Goal: Task Accomplishment & Management: Manage account settings

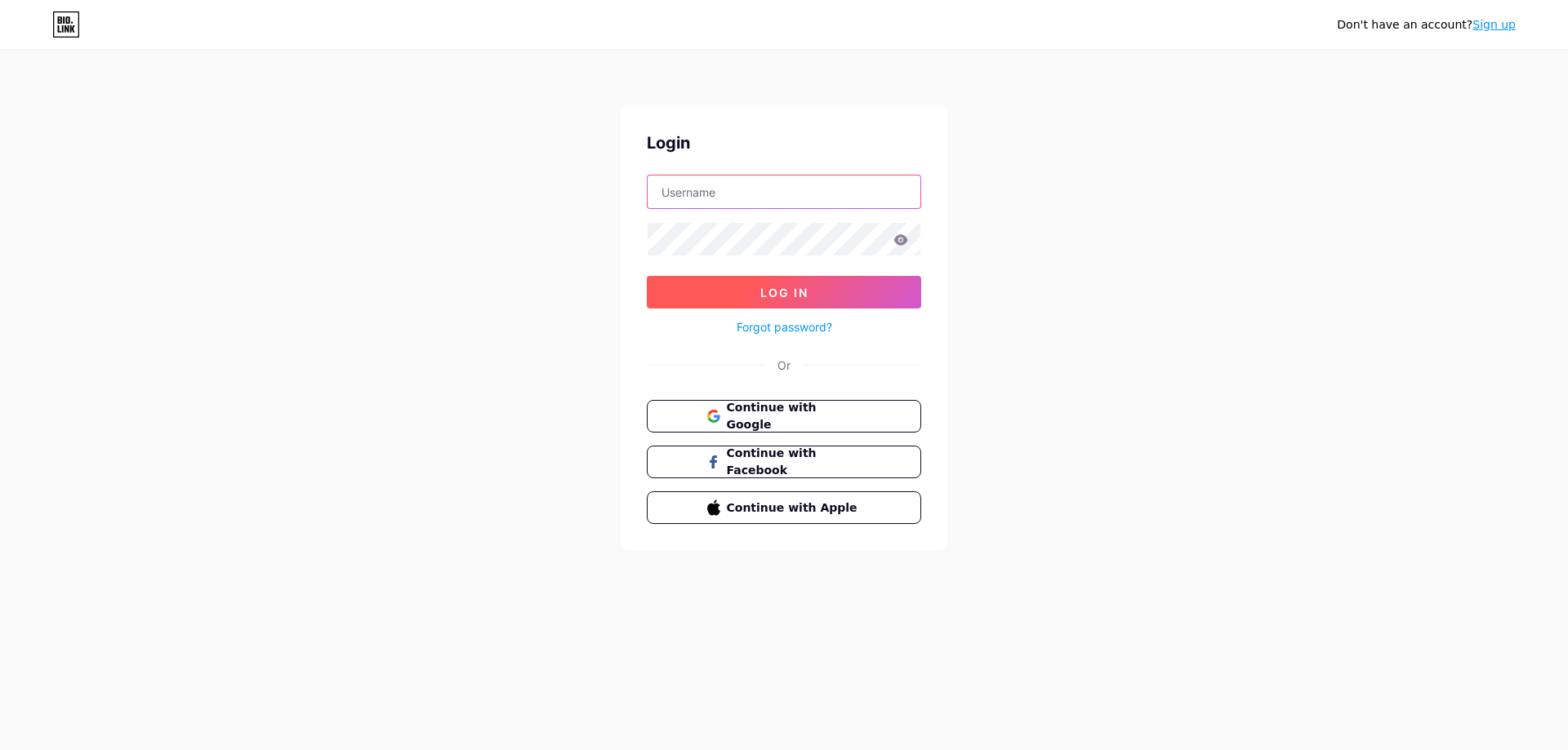
type input "[EMAIL_ADDRESS][DOMAIN_NAME]"
click at [822, 299] on button "Log In" at bounding box center [784, 292] width 274 height 33
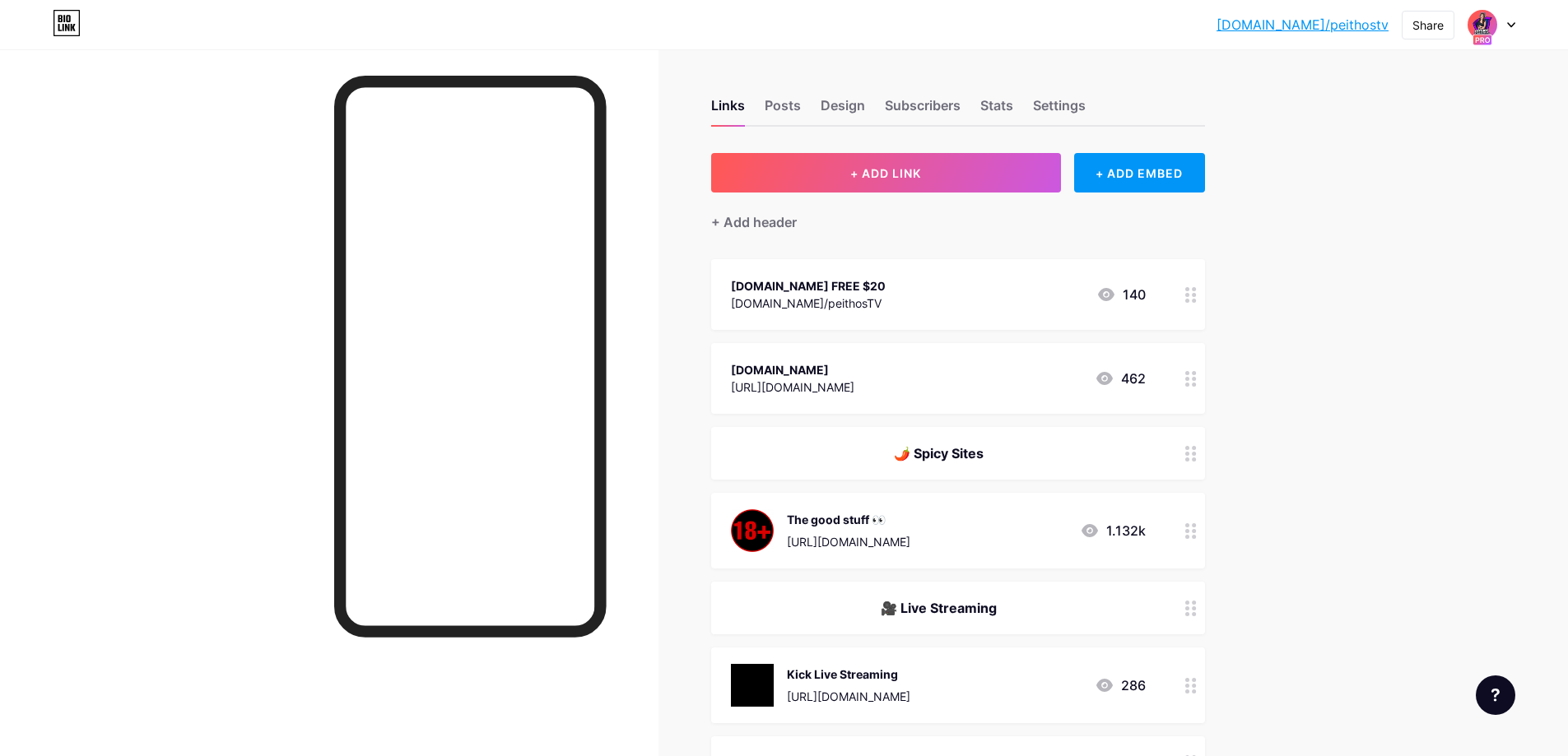
click at [1195, 455] on icon at bounding box center [1191, 453] width 12 height 16
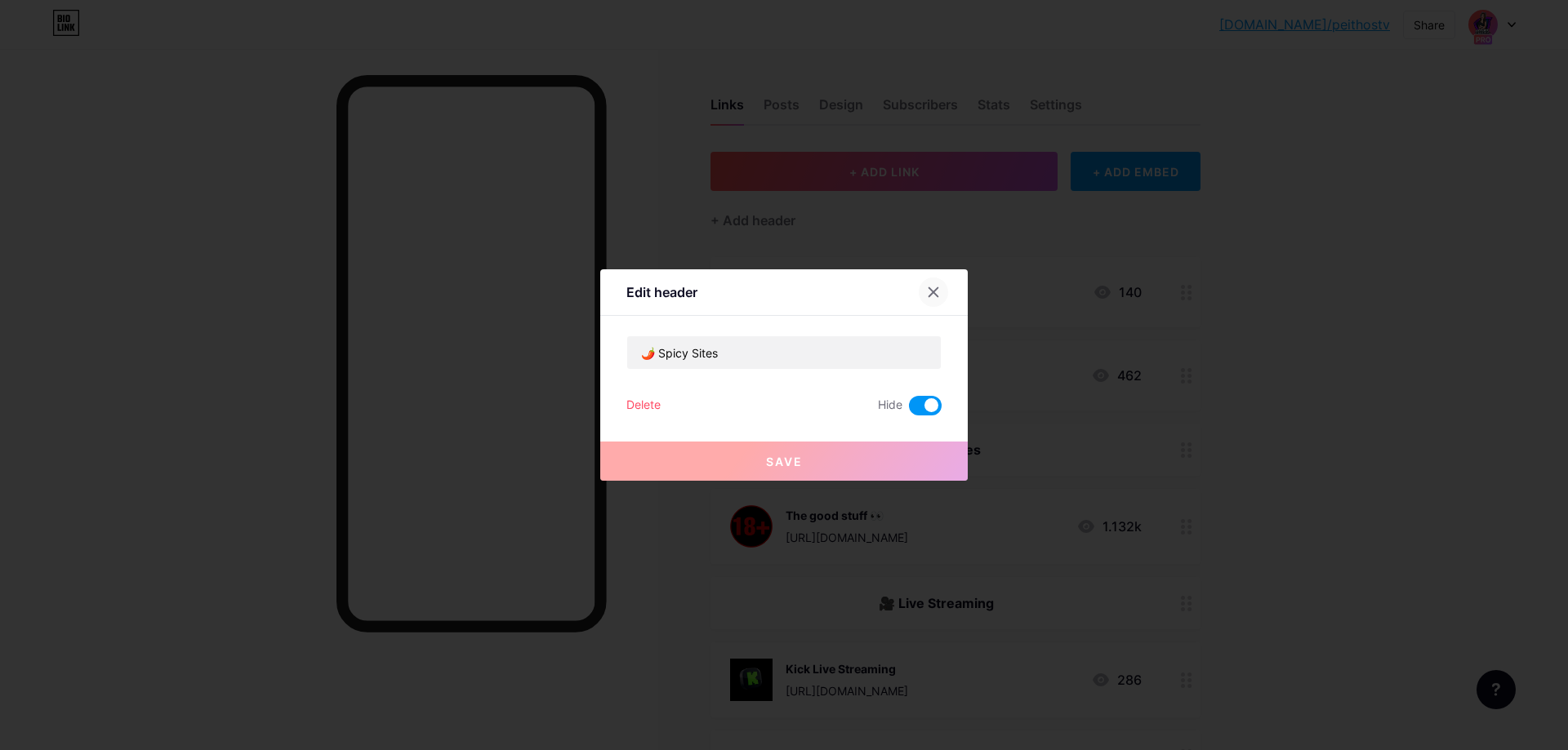
click at [936, 293] on icon at bounding box center [933, 292] width 9 height 9
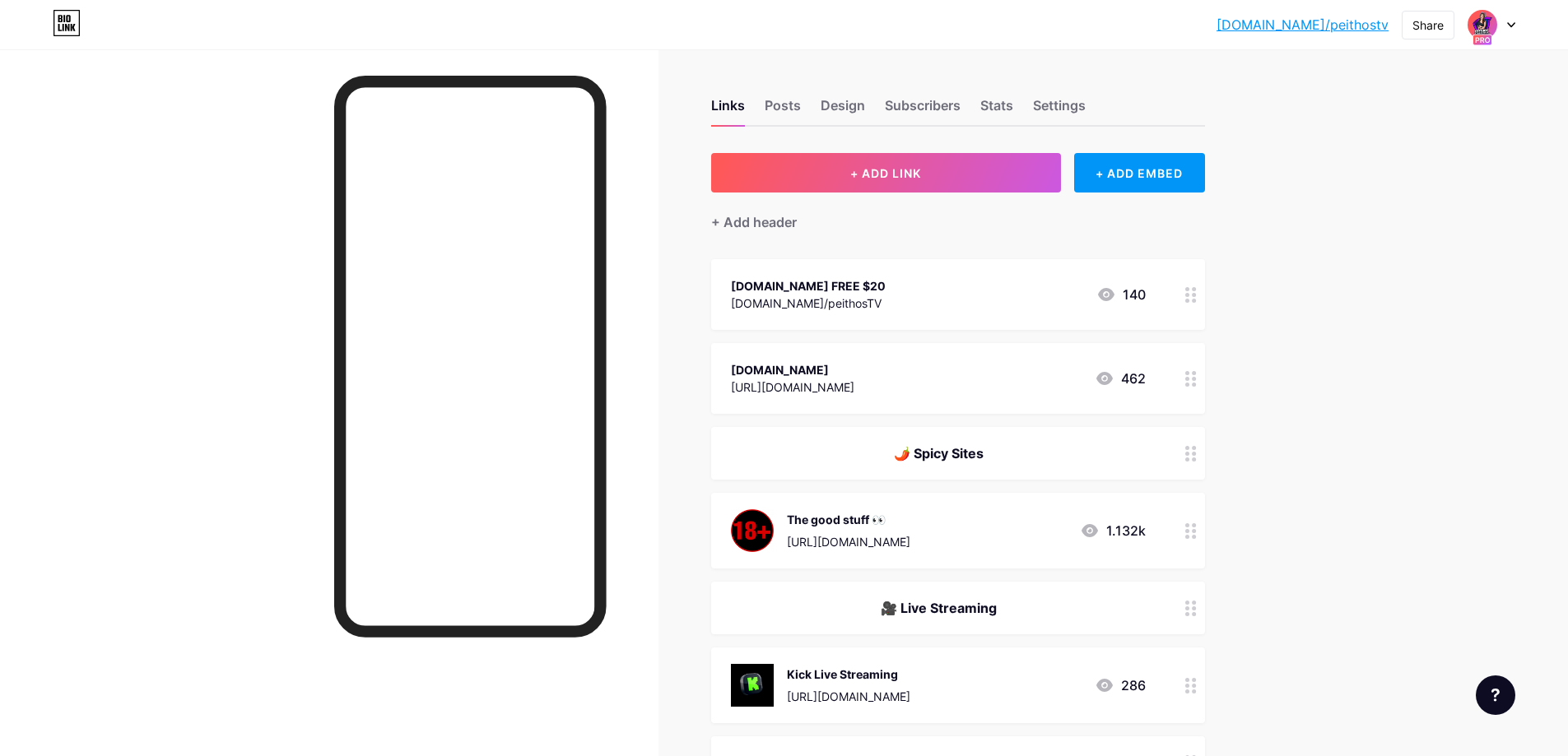
click at [1196, 530] on circle at bounding box center [1194, 531] width 4 height 4
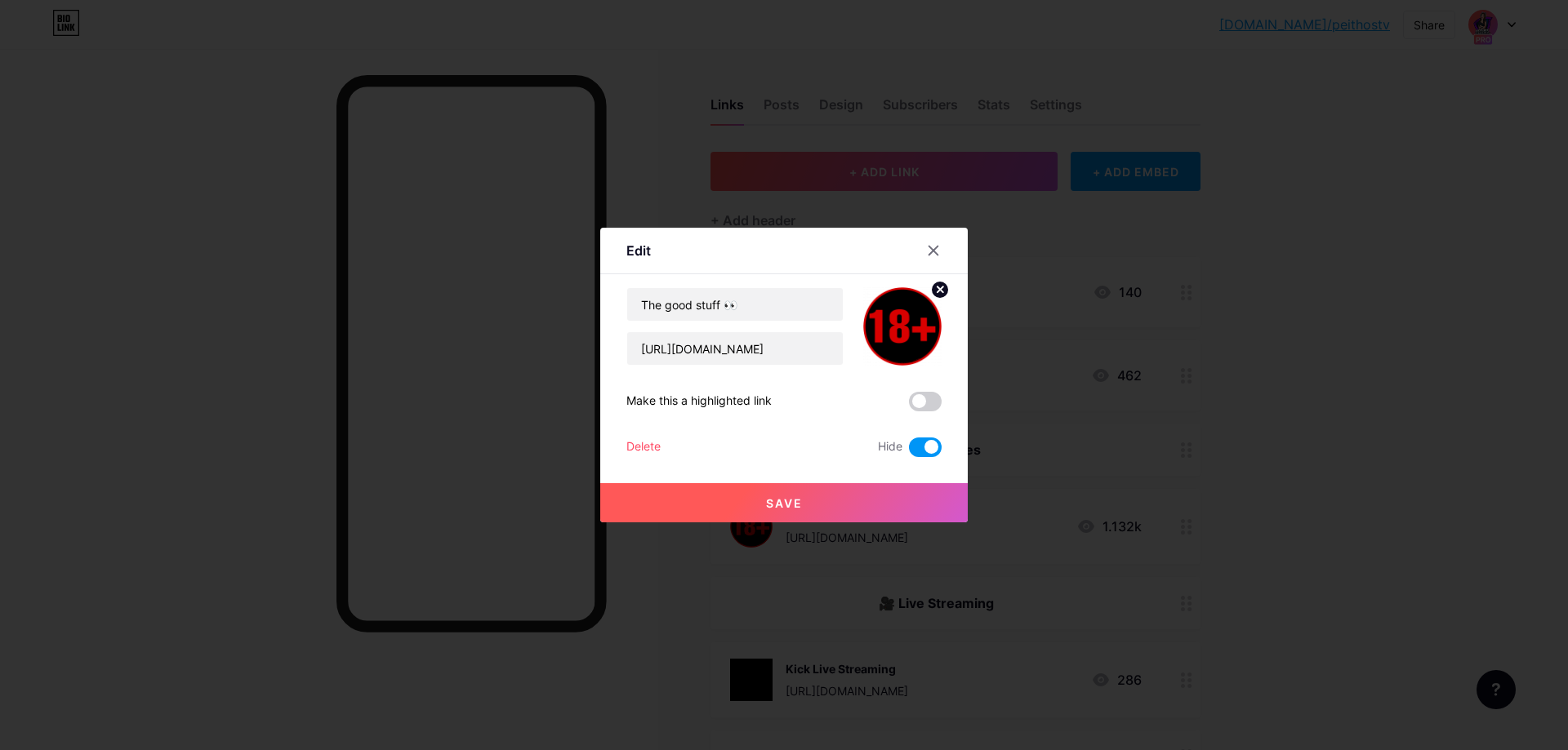
click at [638, 441] on div "Delete" at bounding box center [643, 447] width 34 height 19
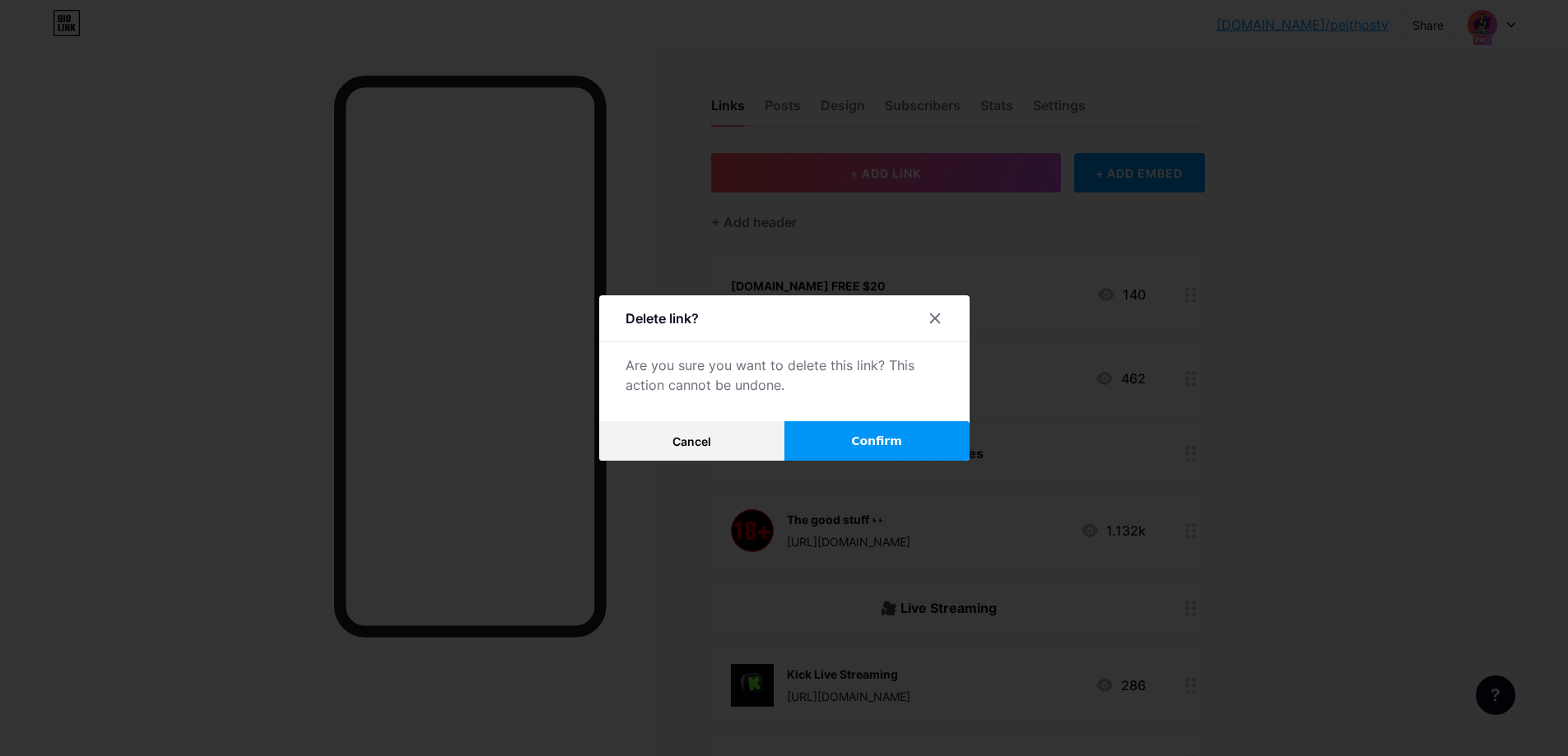
click at [865, 438] on span "Confirm" at bounding box center [877, 442] width 51 height 18
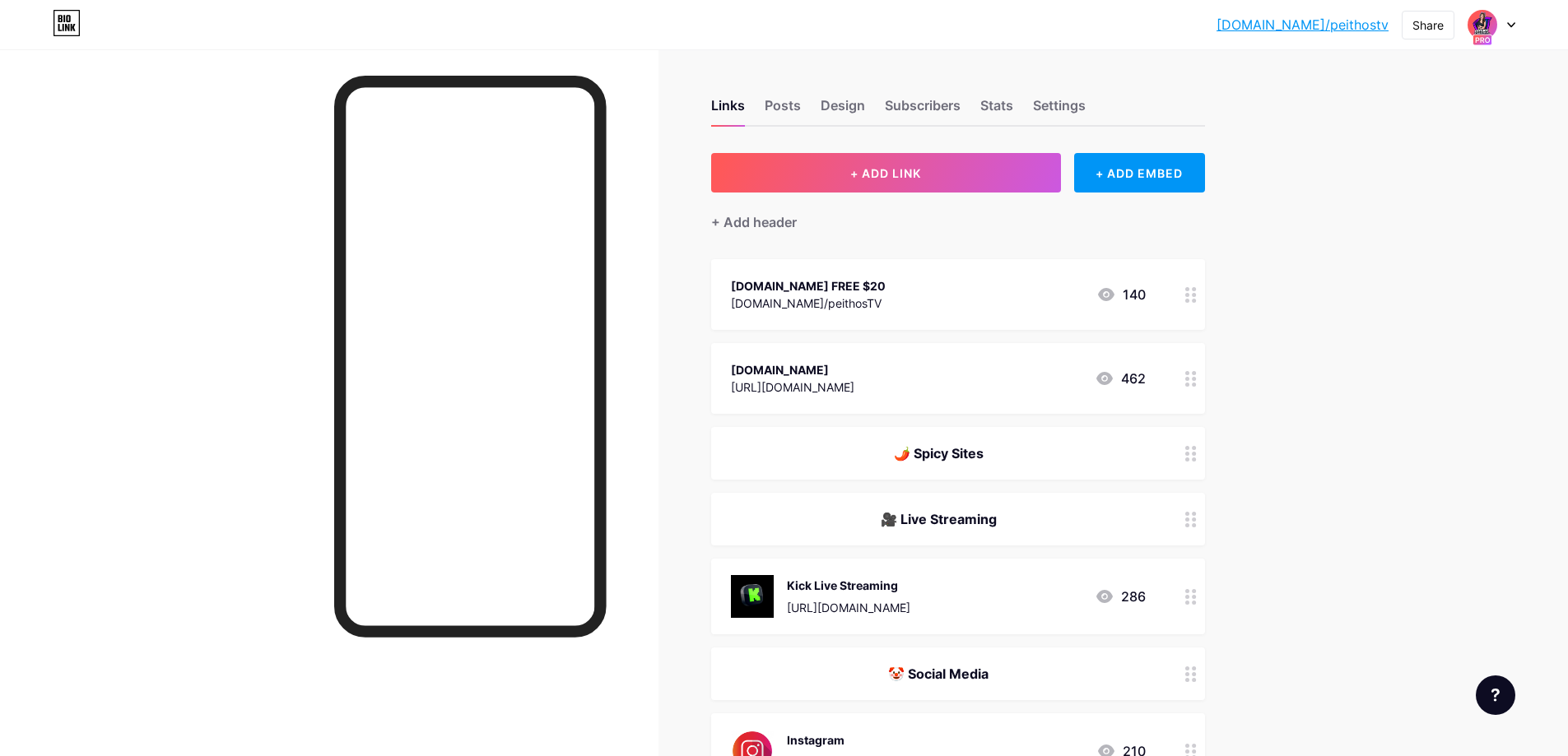
click at [1197, 449] on icon at bounding box center [1191, 453] width 12 height 16
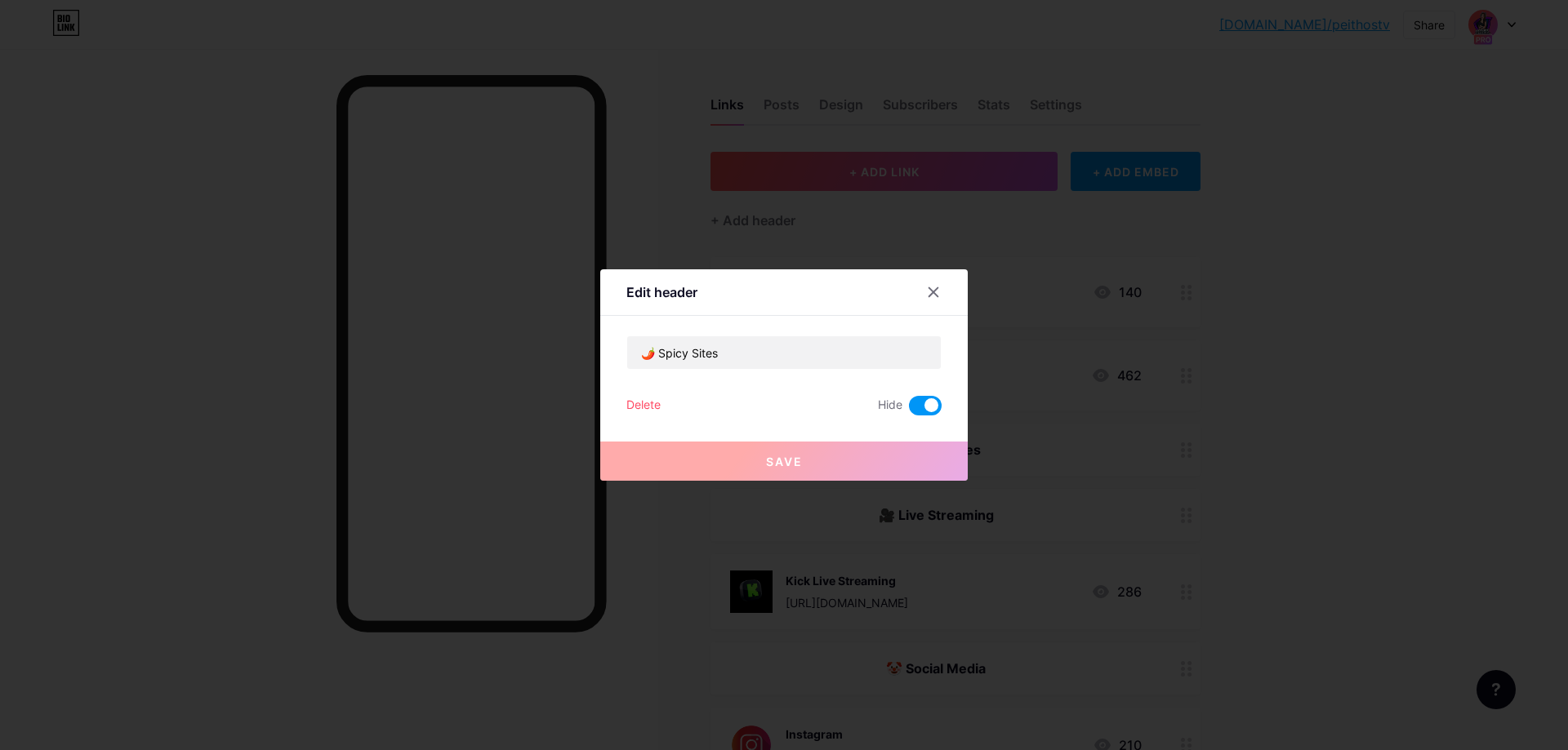
click at [645, 404] on div "Delete" at bounding box center [643, 406] width 34 height 19
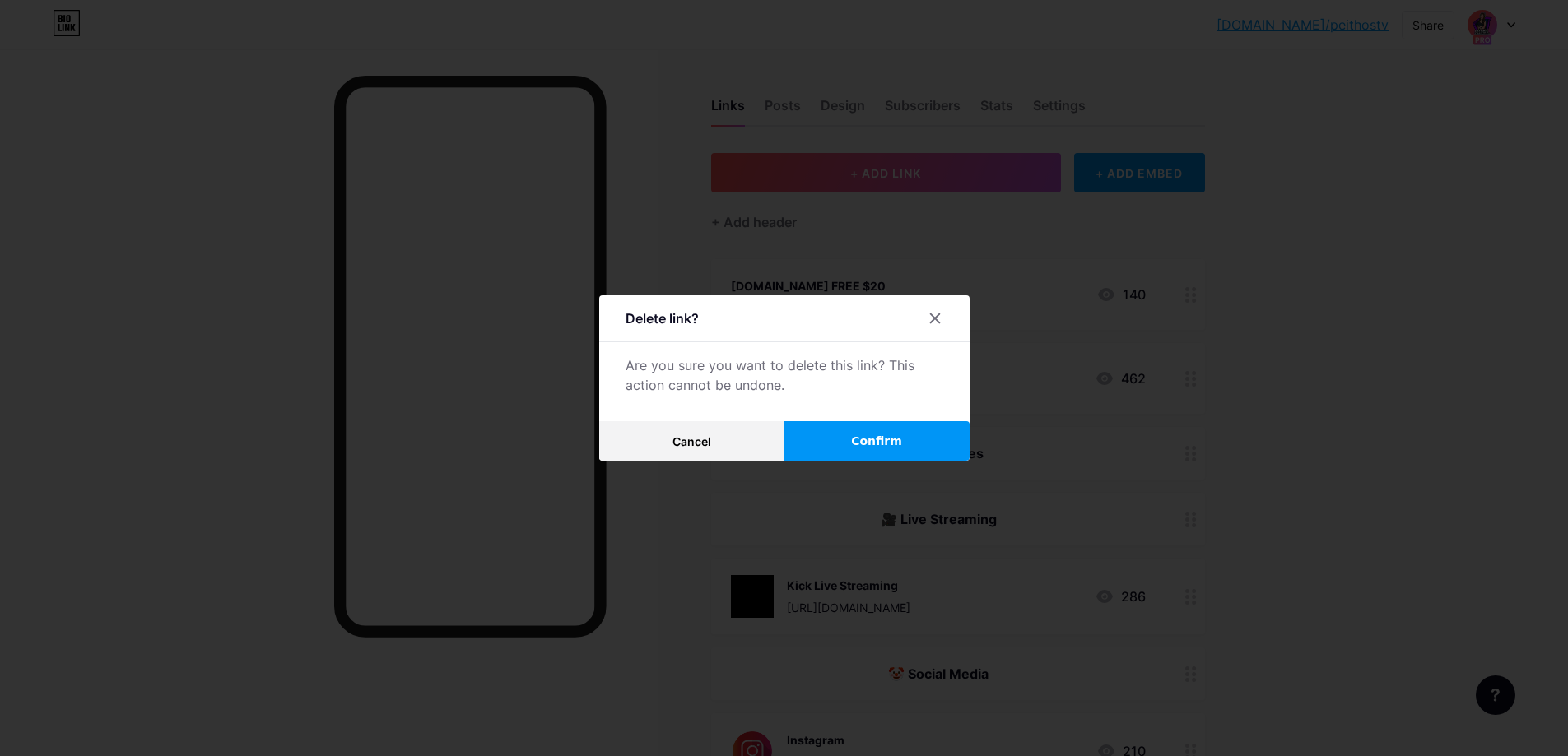
click at [884, 441] on span "Confirm" at bounding box center [877, 442] width 51 height 18
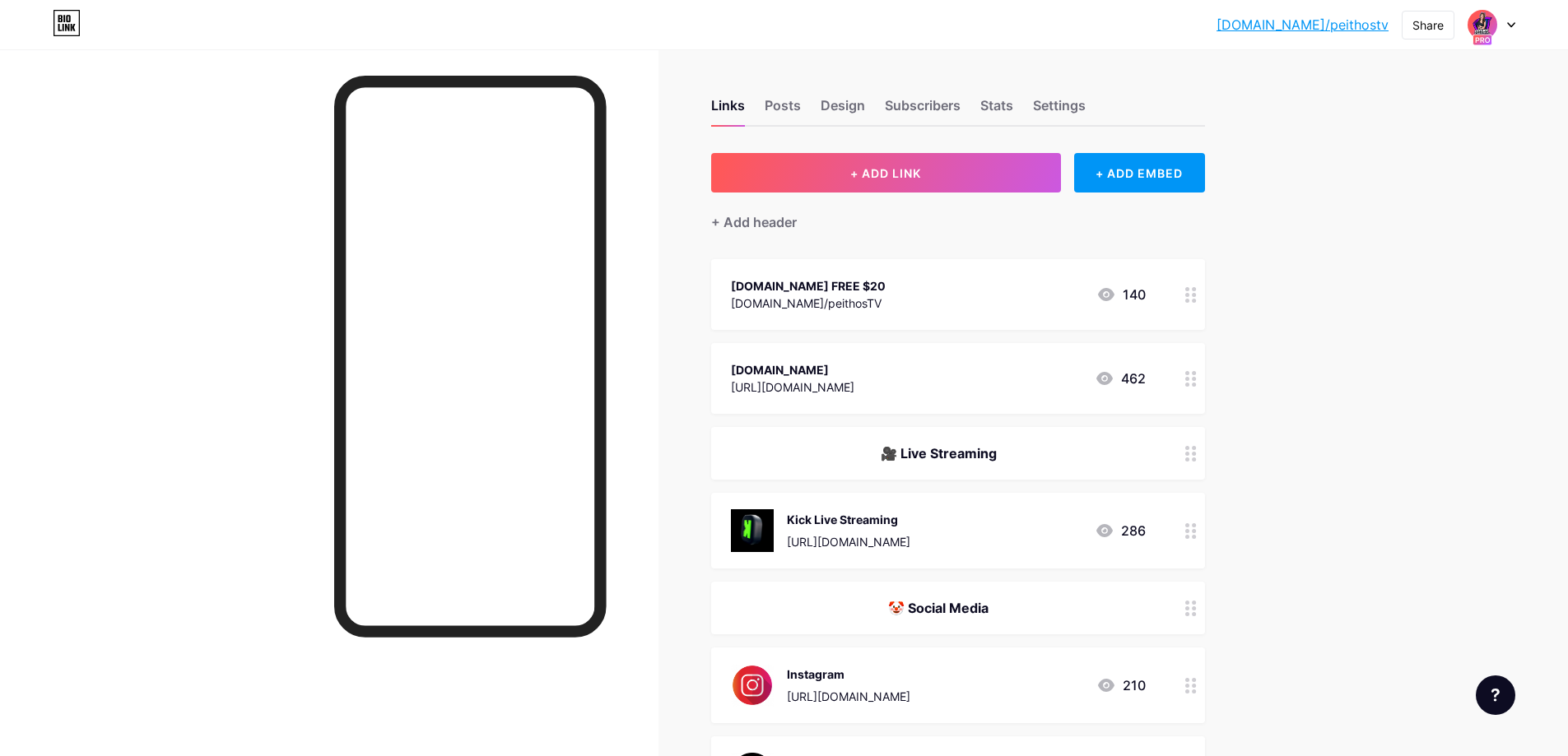
click at [1196, 300] on circle at bounding box center [1194, 301] width 4 height 4
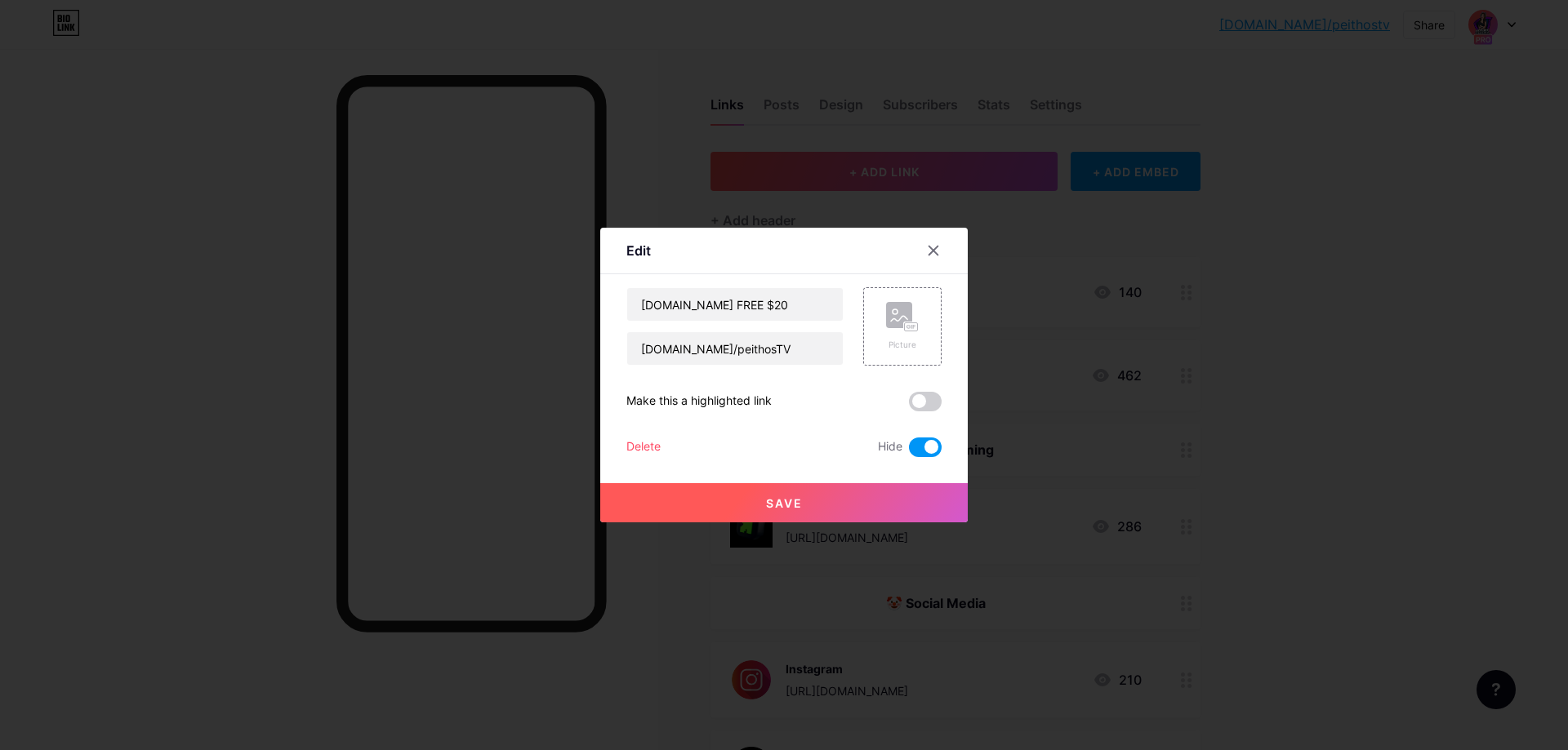
click at [650, 440] on div "Delete" at bounding box center [643, 447] width 34 height 19
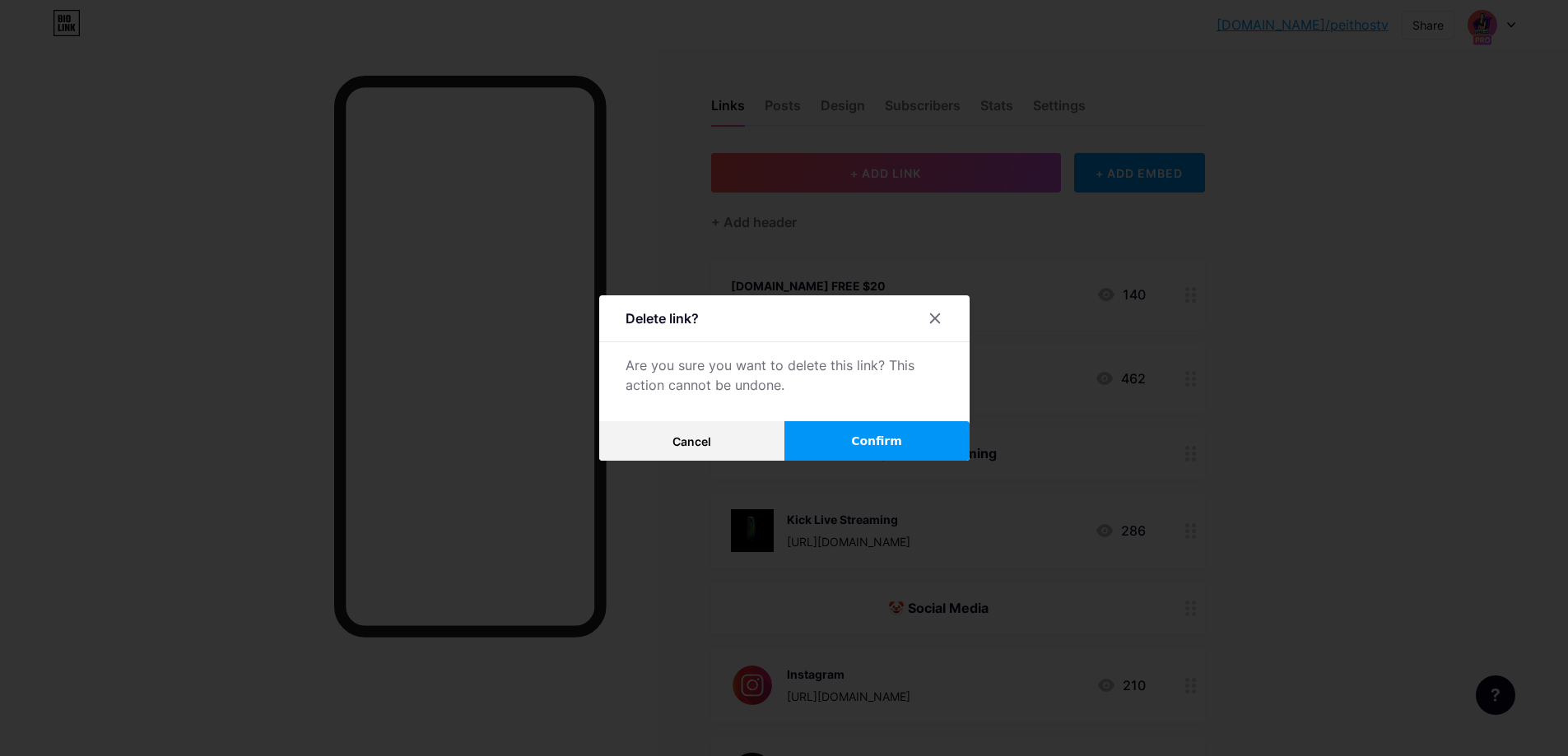
click at [876, 440] on span "Confirm" at bounding box center [877, 442] width 51 height 18
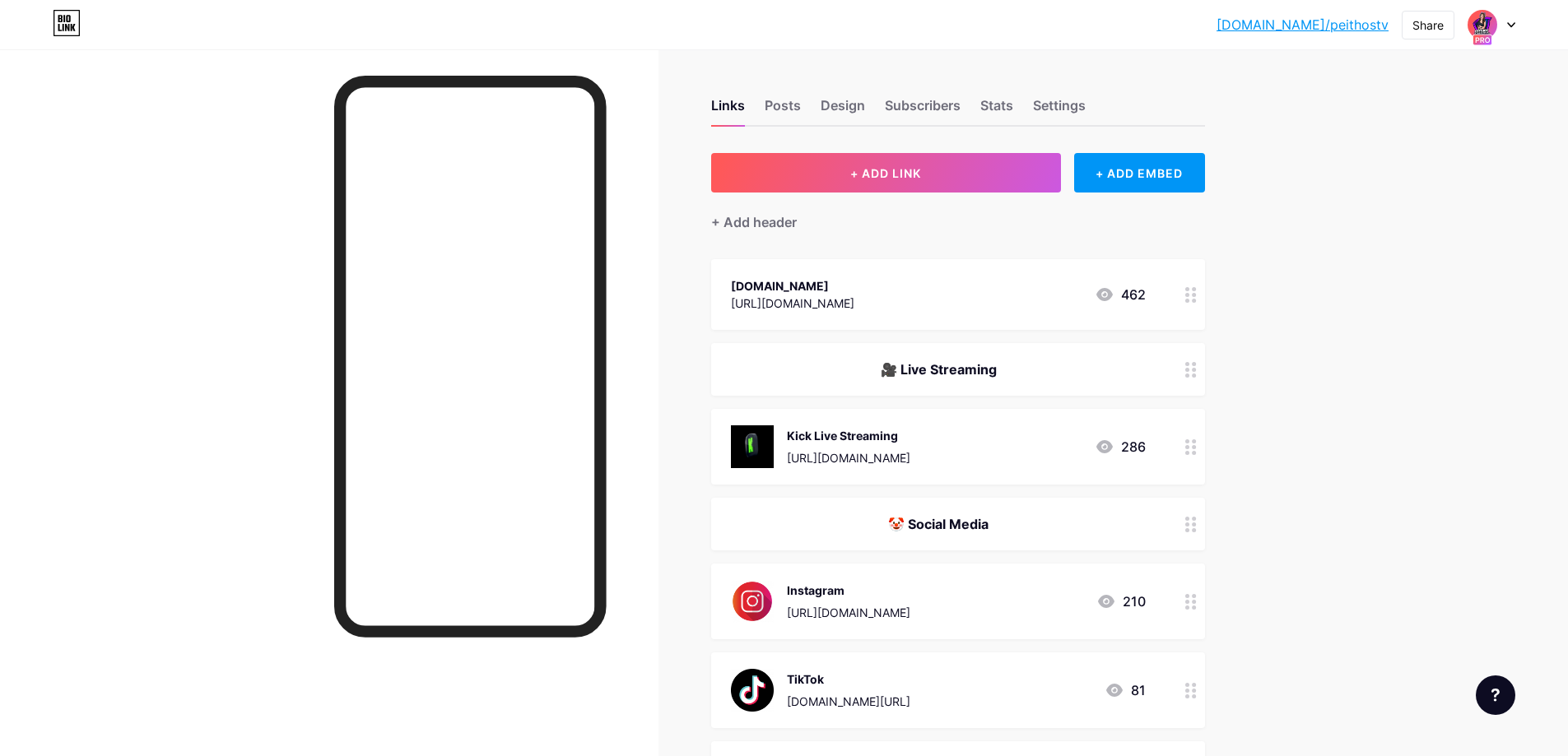
click at [1195, 292] on icon at bounding box center [1191, 295] width 12 height 16
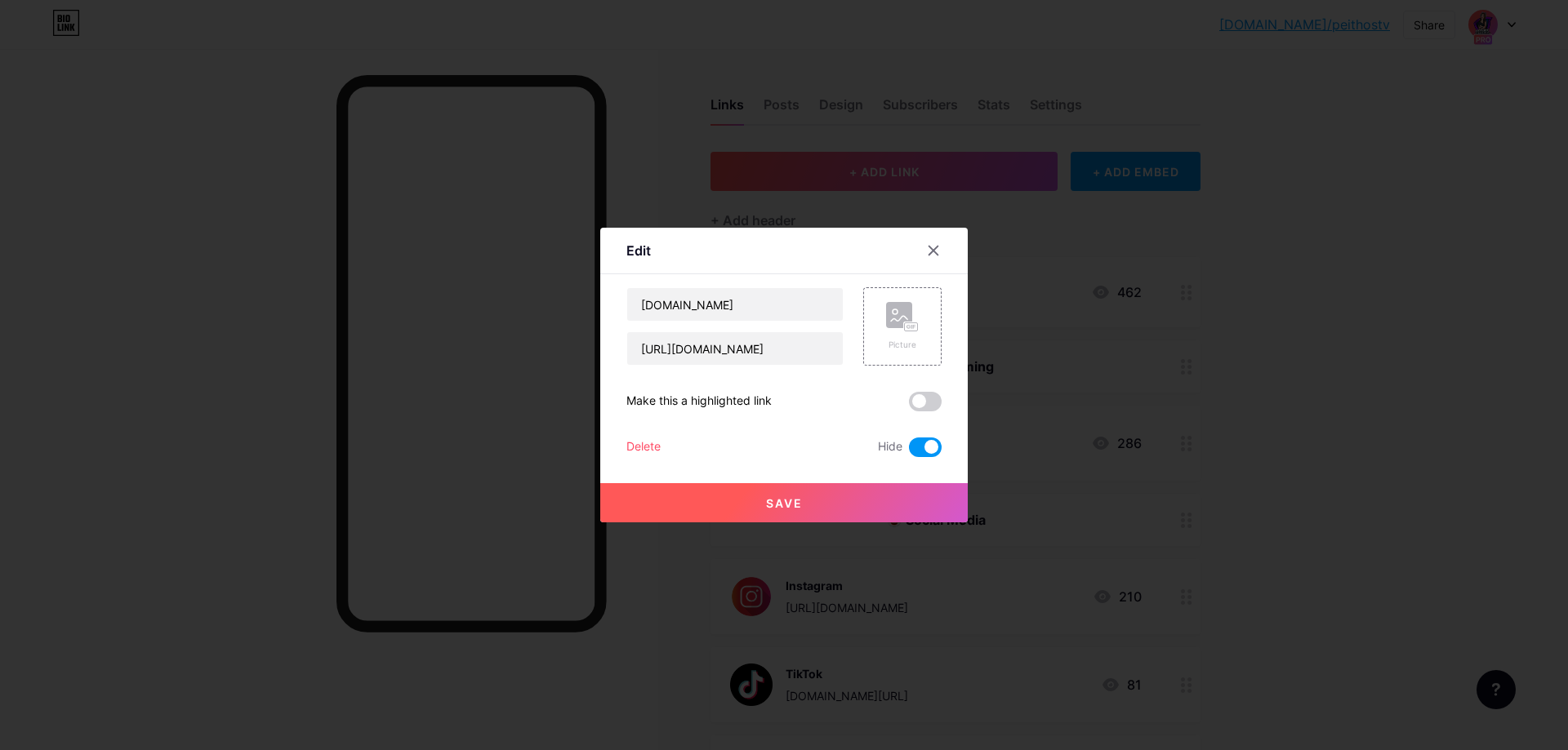
click at [638, 440] on div "Delete" at bounding box center [643, 447] width 34 height 19
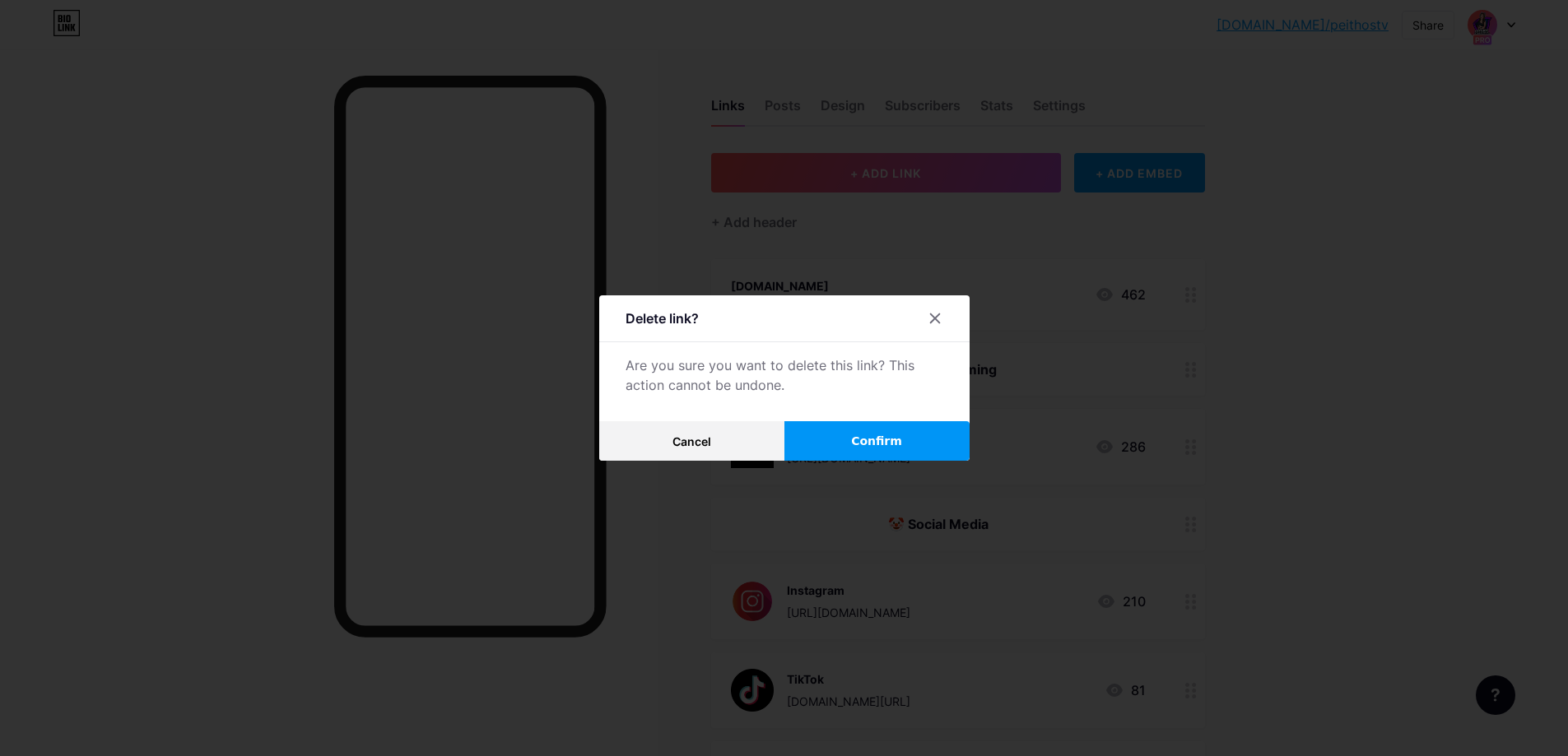
click at [849, 445] on button "Confirm" at bounding box center [877, 441] width 185 height 39
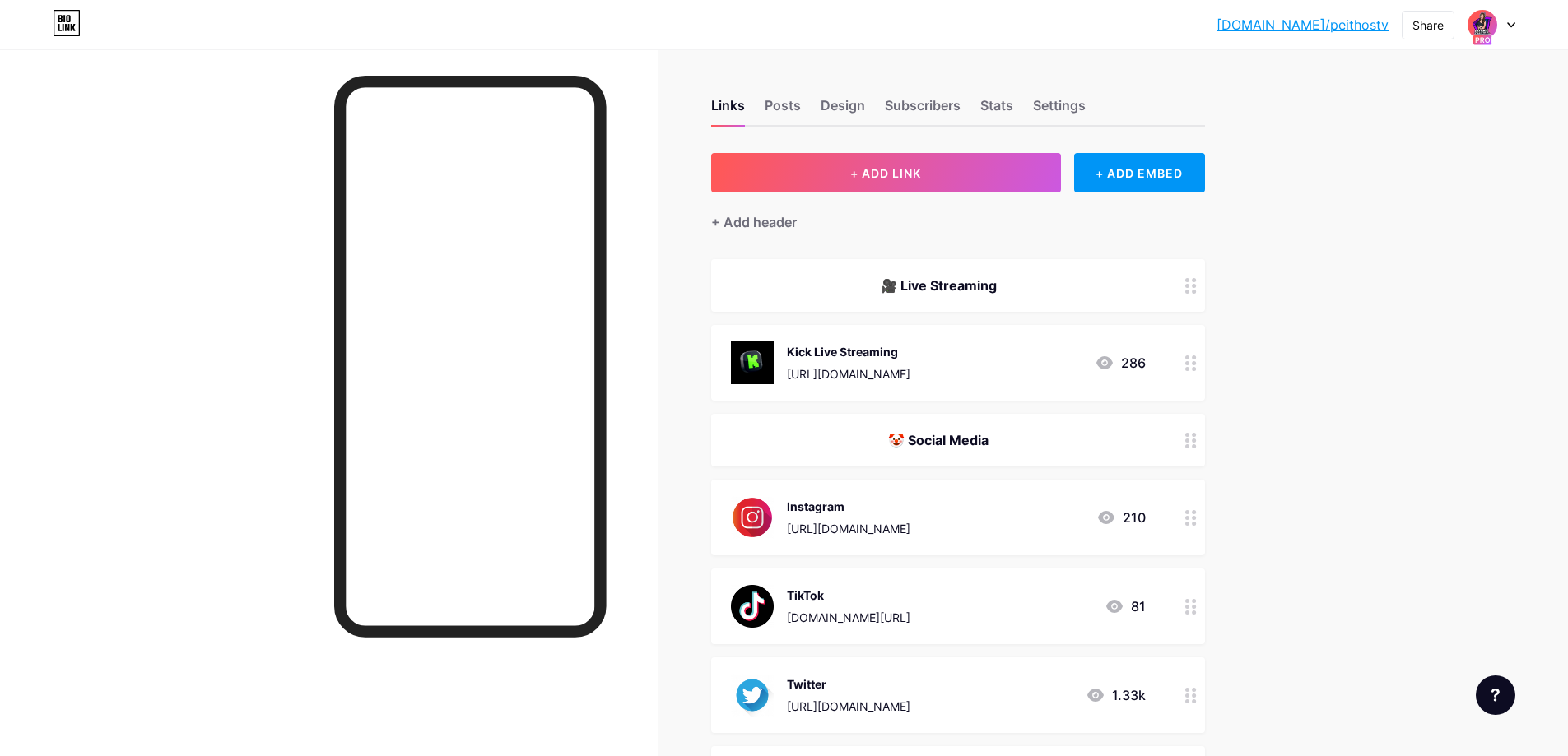
click at [1504, 26] on div at bounding box center [1491, 24] width 48 height 29
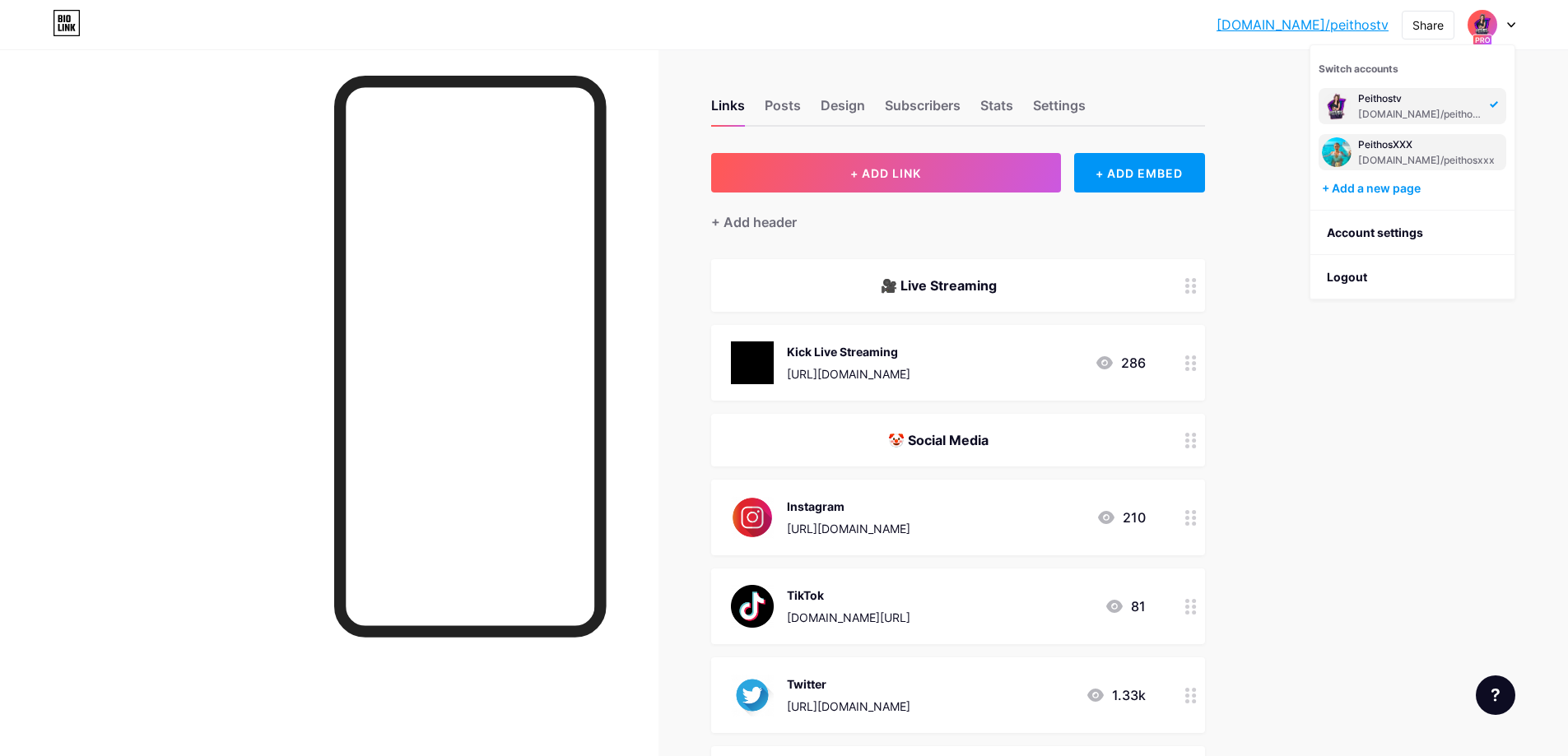
click at [1383, 149] on div "PeithosXXX" at bounding box center [1425, 144] width 136 height 13
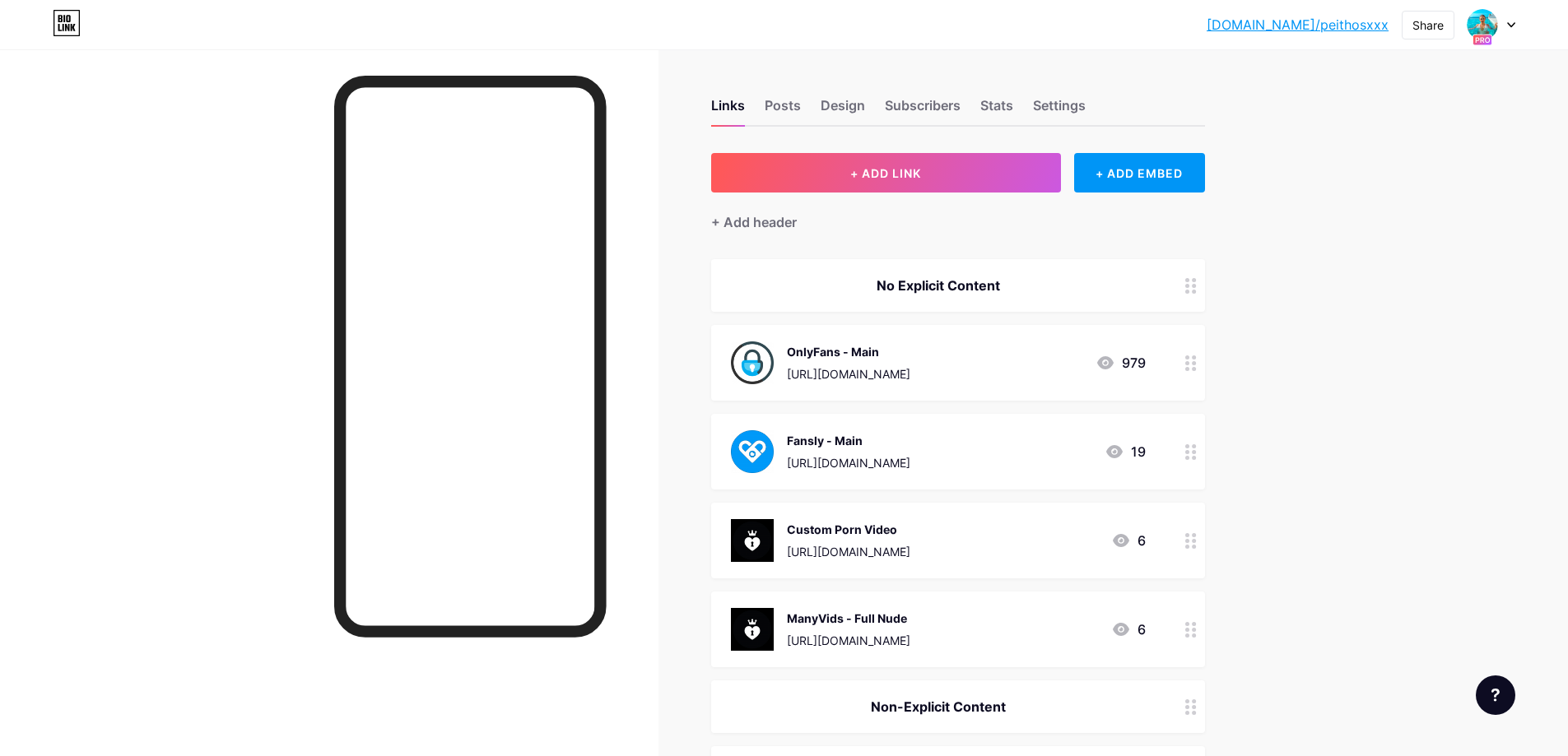
click at [1189, 363] on circle at bounding box center [1187, 363] width 4 height 4
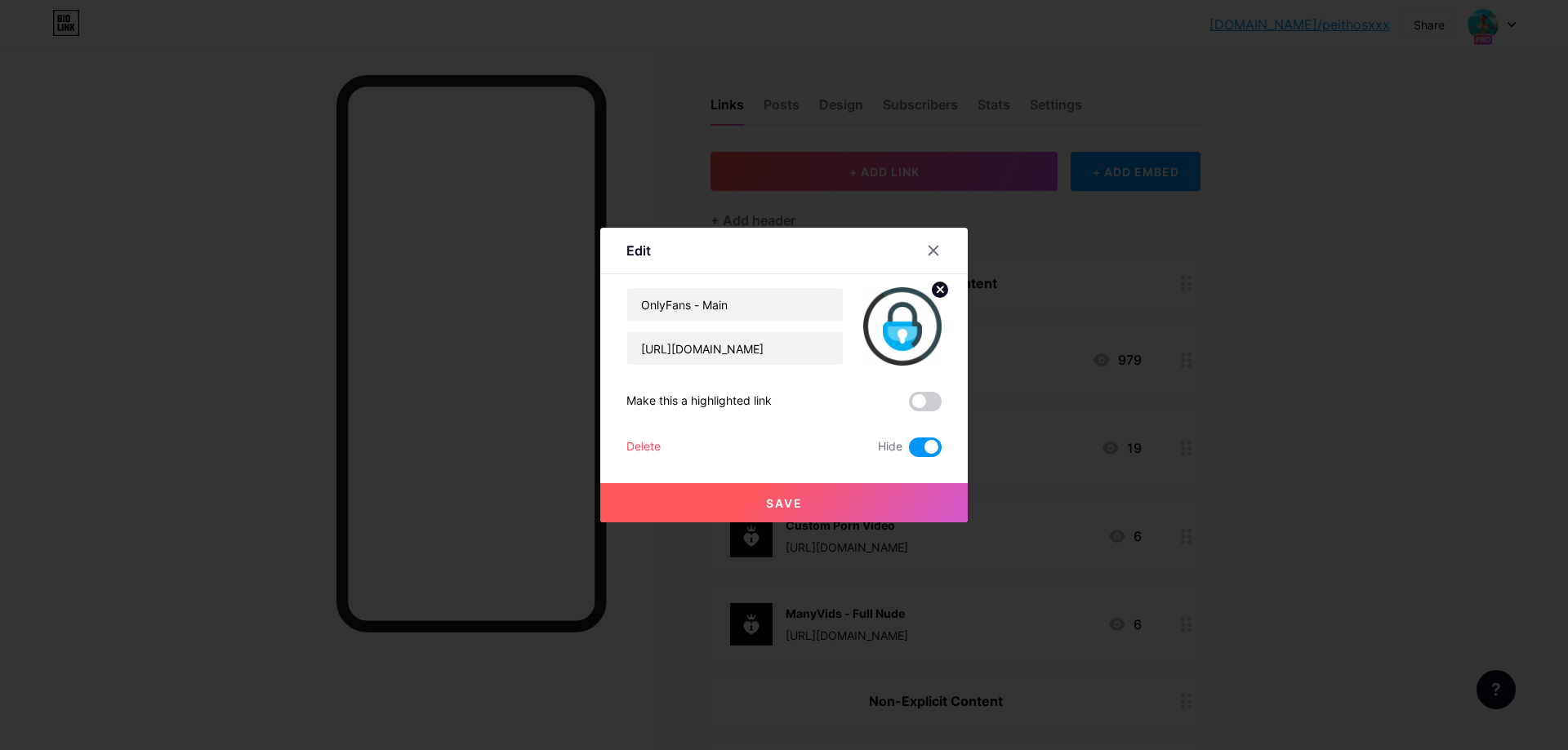
click at [635, 437] on div "OnlyFans - Main [URL][DOMAIN_NAME] Make this a highlighted link Delete Hide Save" at bounding box center [784, 372] width 315 height 170
click at [642, 444] on div "Delete" at bounding box center [643, 447] width 34 height 19
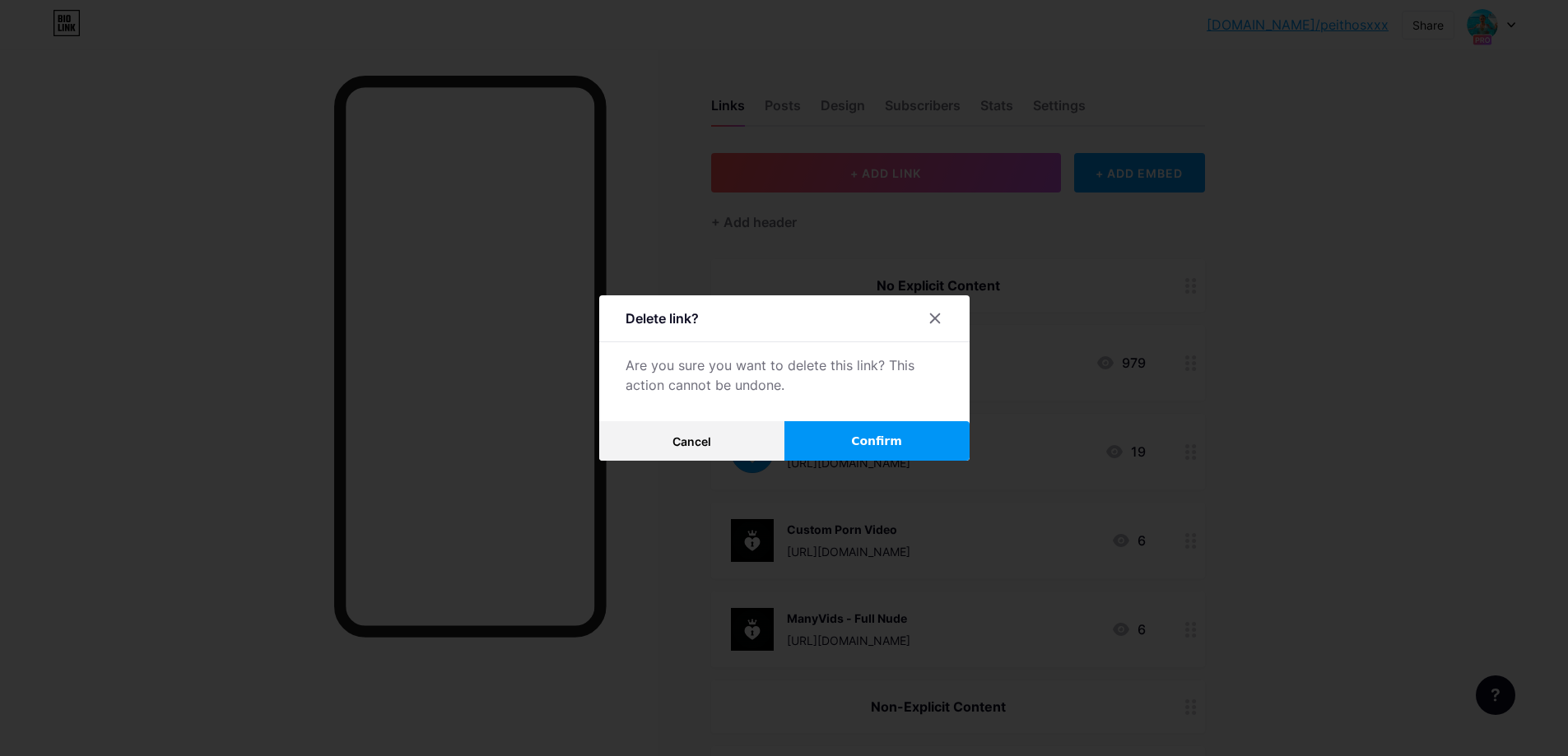
click at [871, 448] on span "Confirm" at bounding box center [877, 442] width 51 height 18
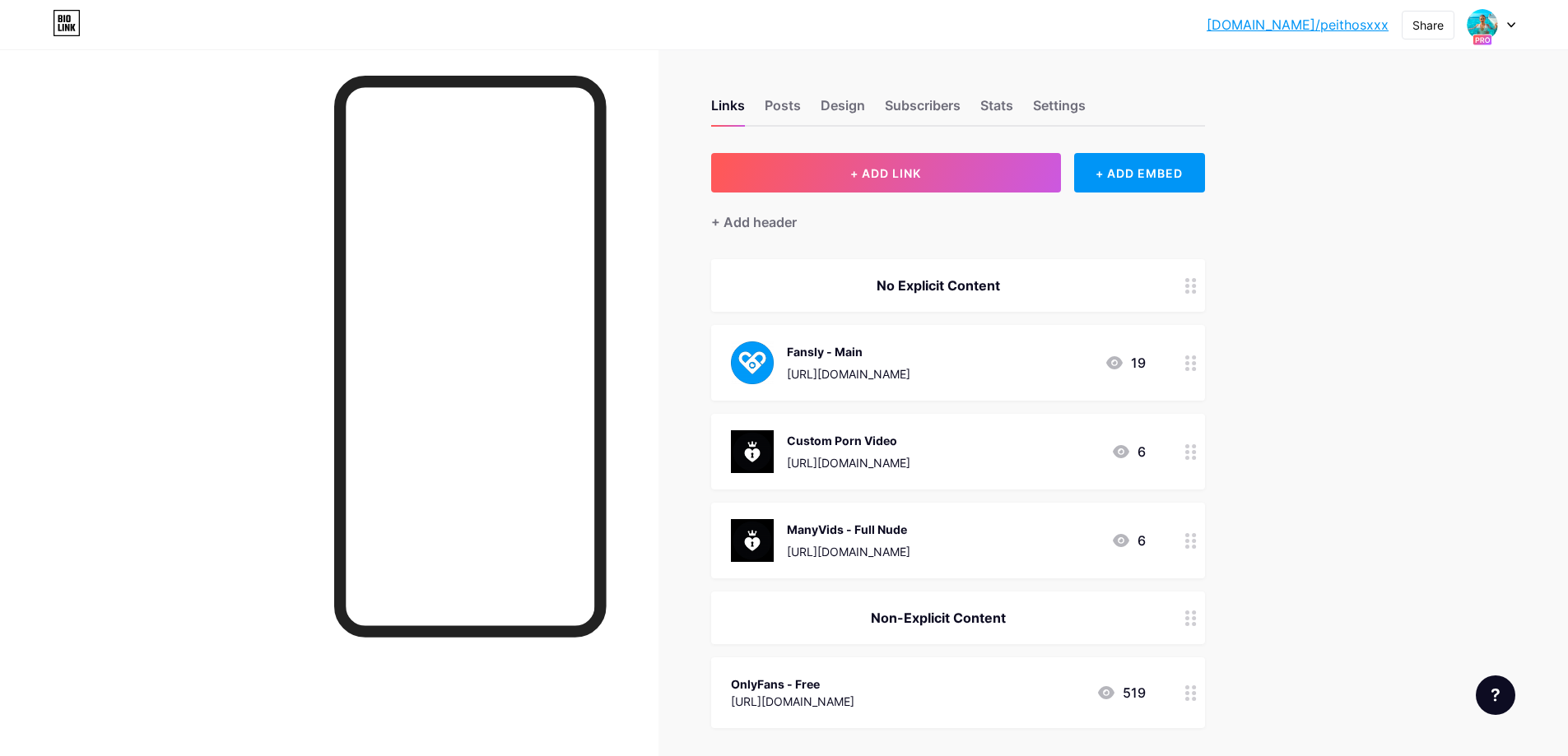
click at [1196, 363] on circle at bounding box center [1194, 363] width 4 height 4
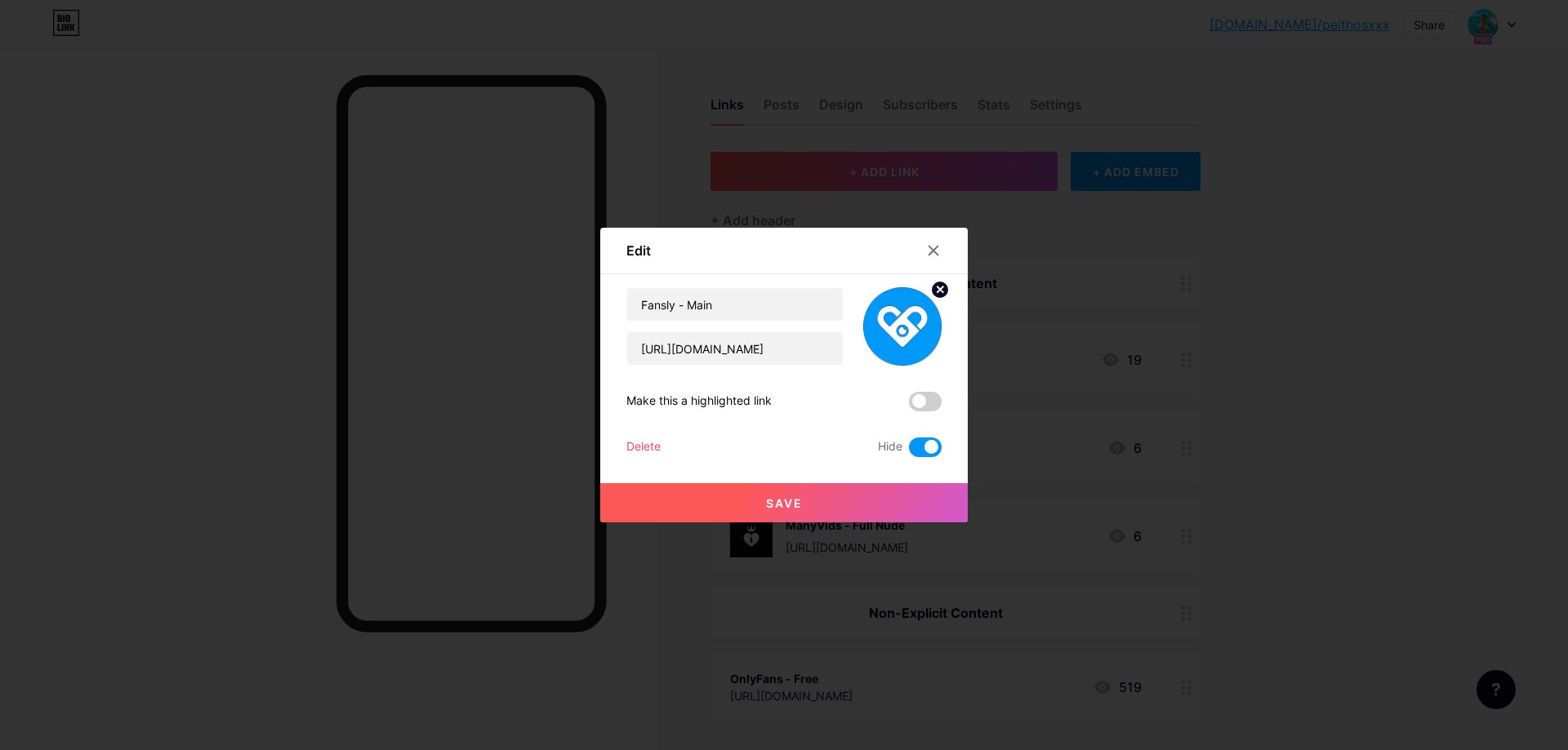
click at [633, 445] on div "Delete" at bounding box center [643, 447] width 34 height 19
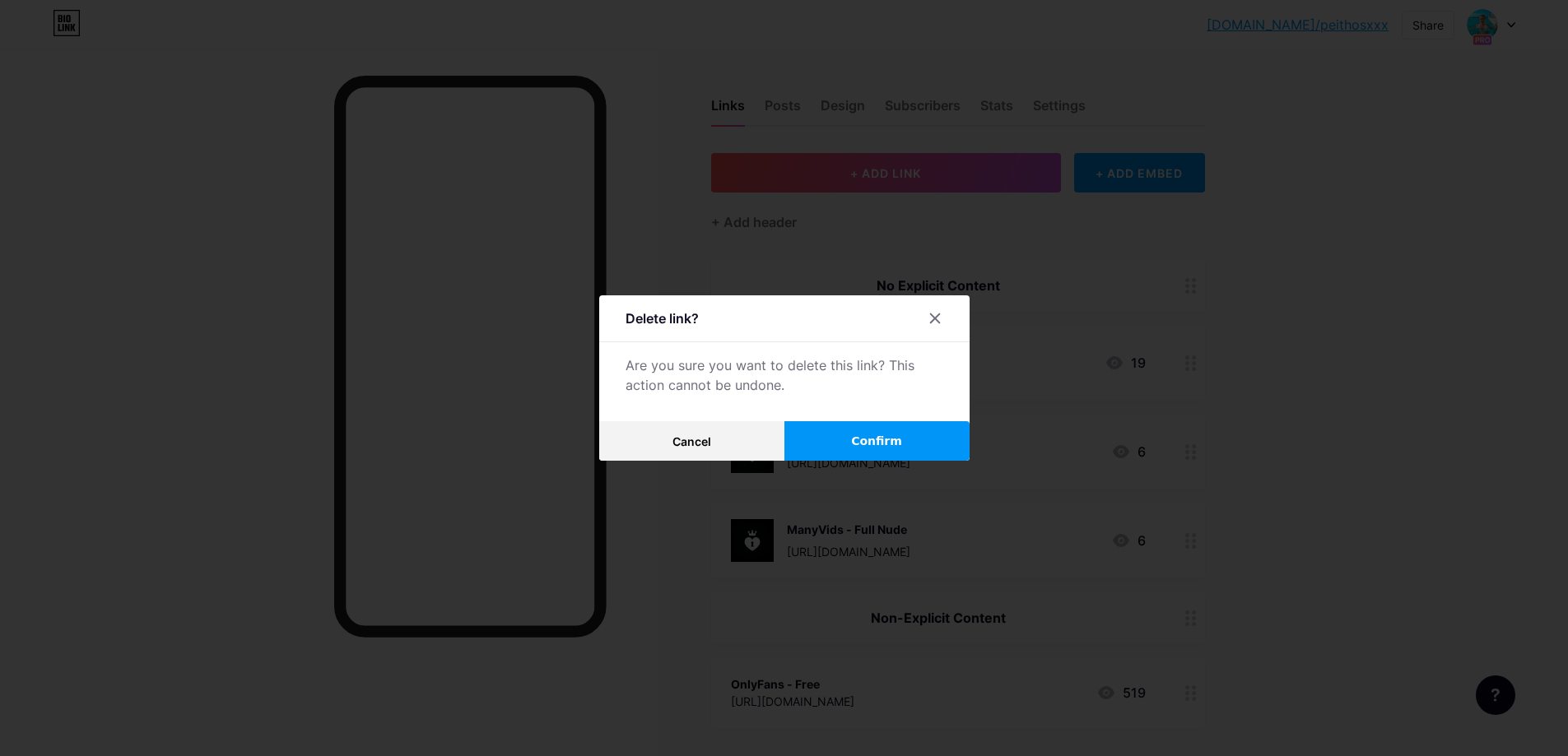
click at [870, 432] on button "Confirm" at bounding box center [877, 441] width 185 height 39
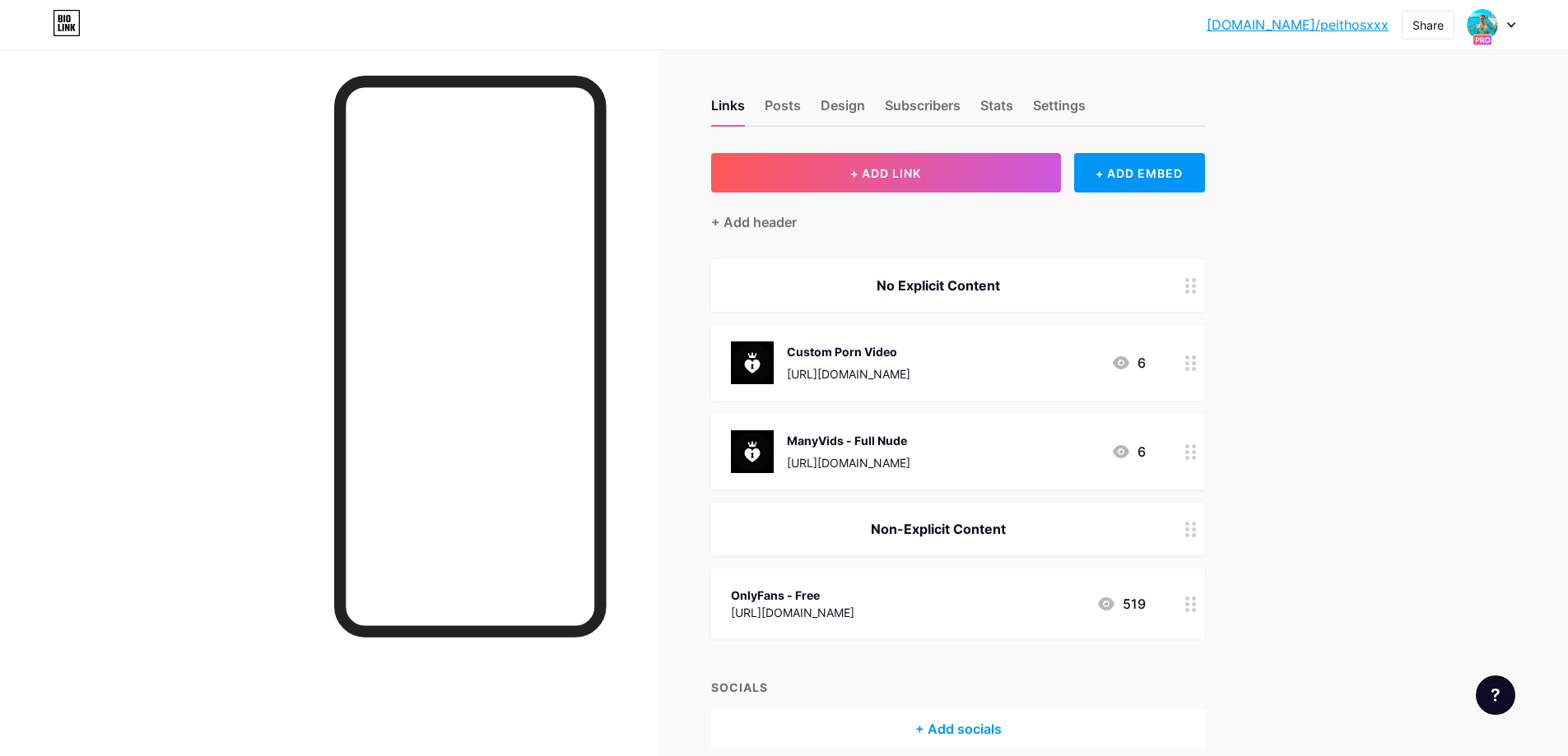
click at [1196, 361] on icon at bounding box center [1191, 363] width 12 height 16
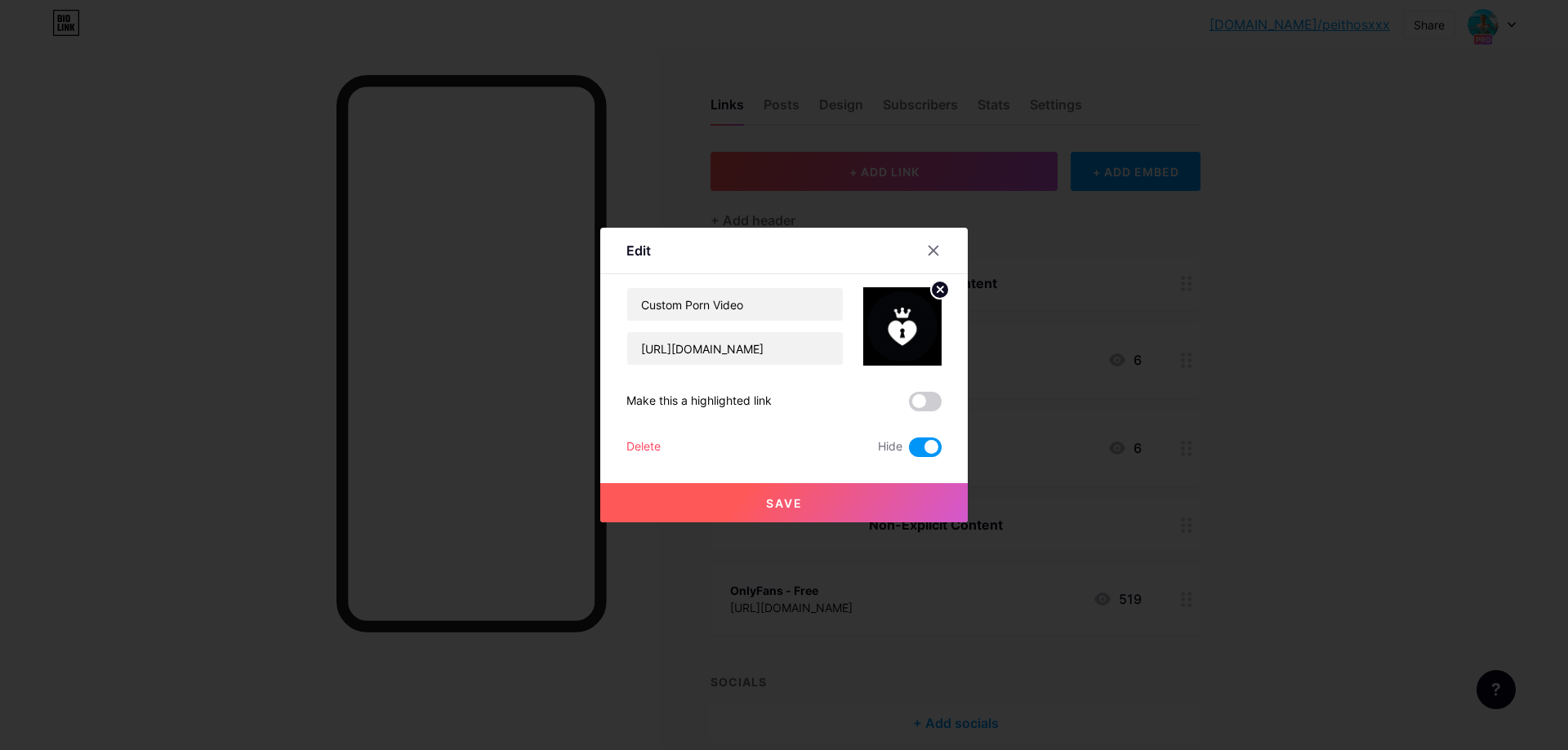
click at [659, 440] on div "Delete" at bounding box center [643, 447] width 34 height 19
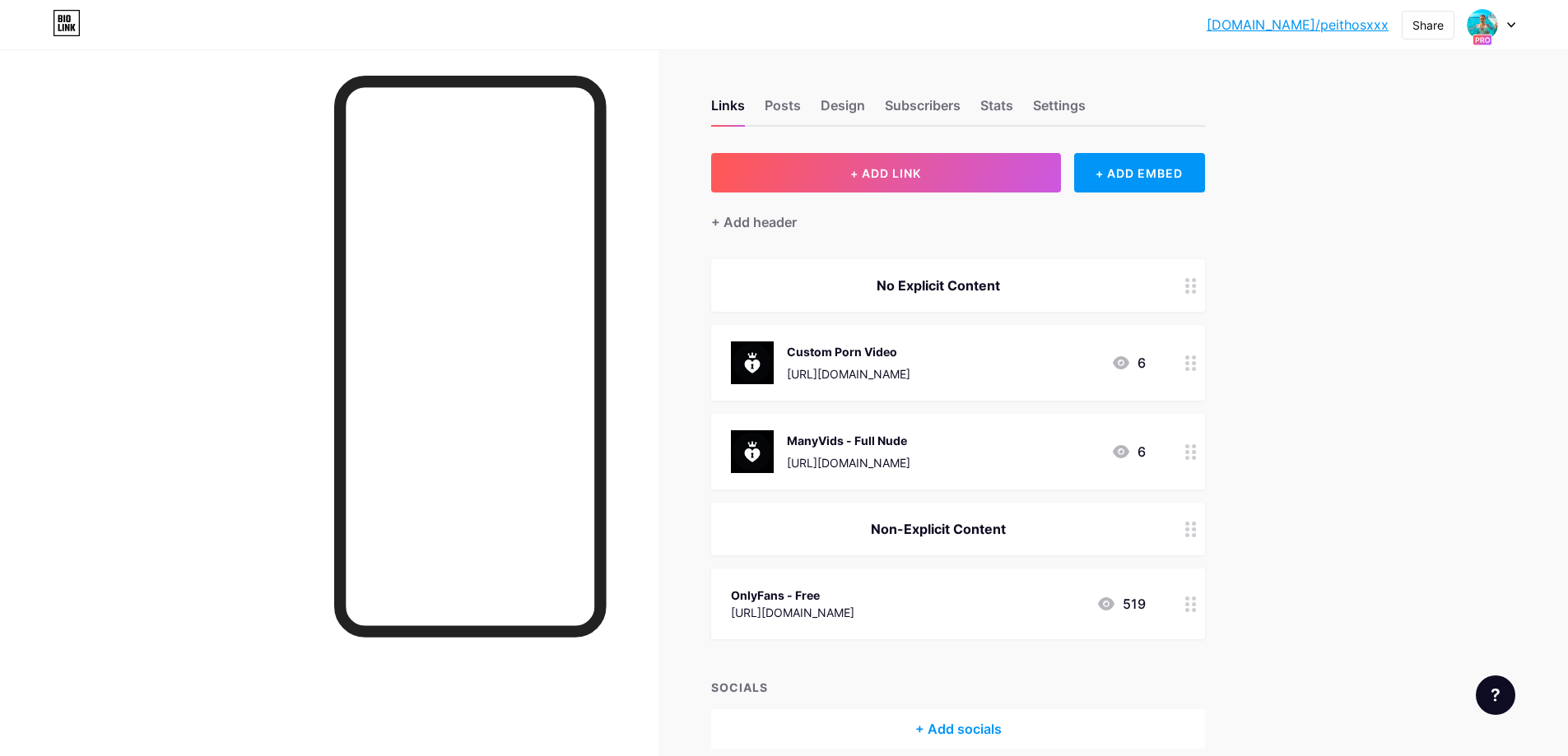
drag, startPoint x: 849, startPoint y: 433, endPoint x: 903, endPoint y: 434, distance: 54.0
click at [849, 434] on button "Confirm" at bounding box center [877, 441] width 185 height 39
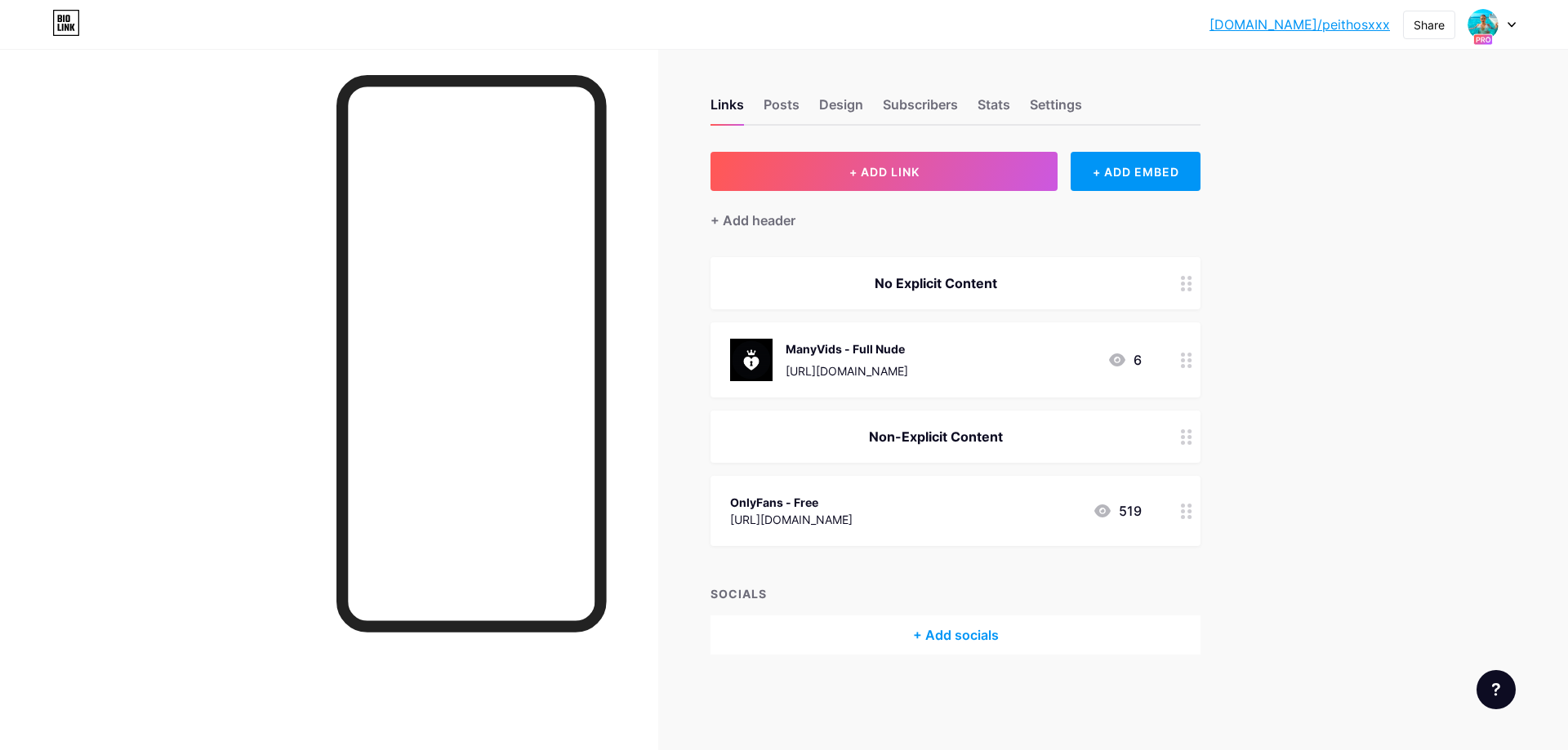
click at [1188, 364] on icon at bounding box center [1187, 360] width 12 height 16
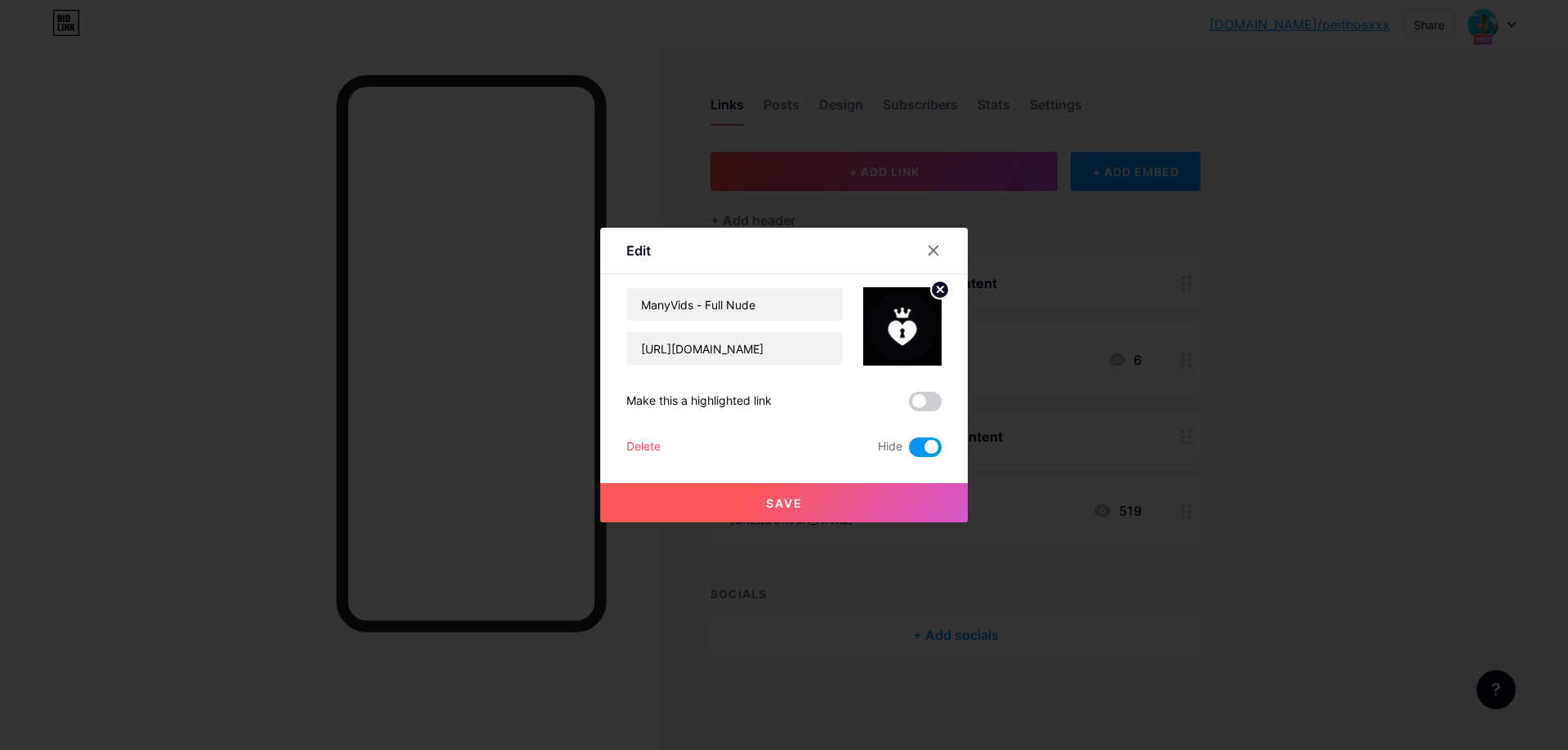
click at [642, 448] on div "Delete" at bounding box center [643, 447] width 34 height 19
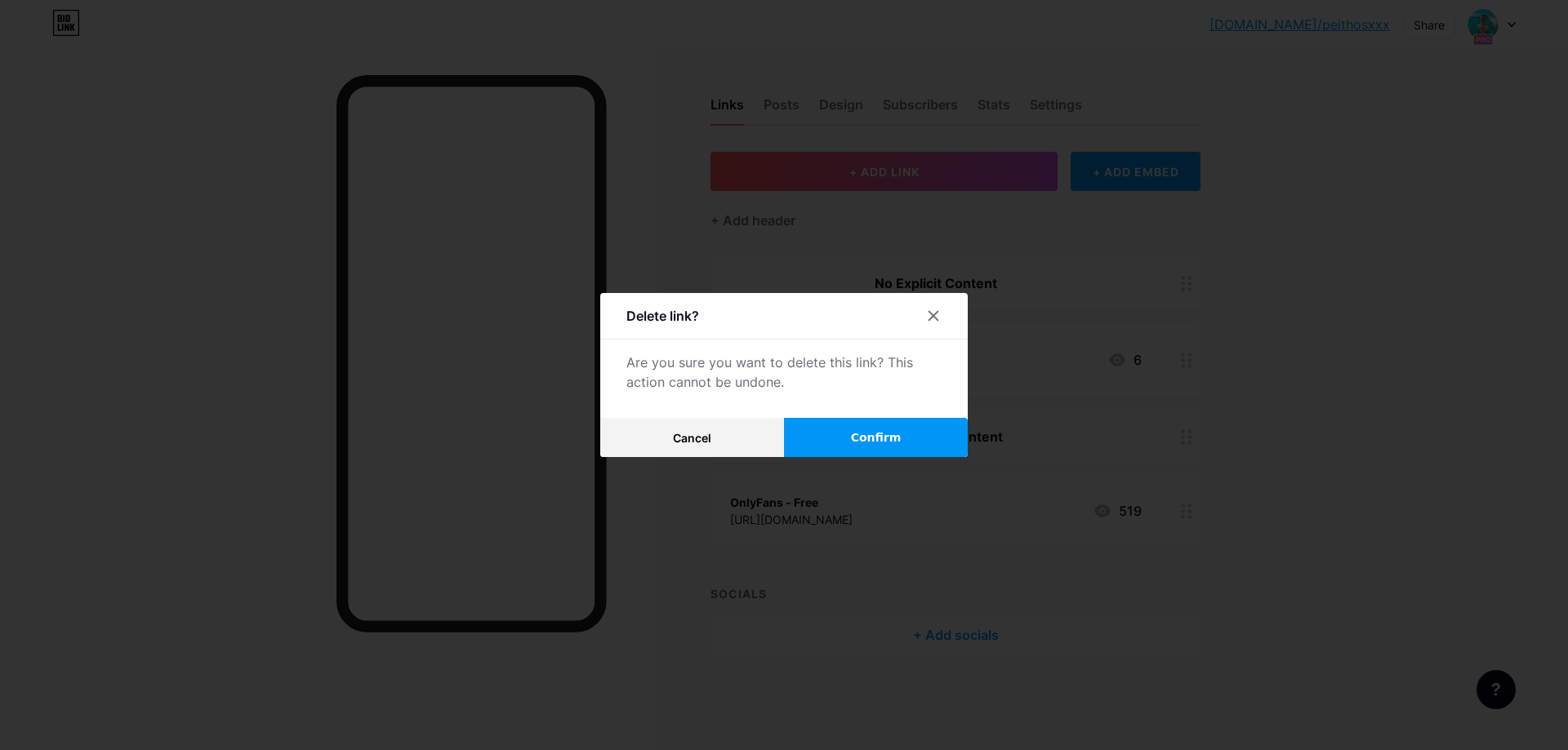
click at [854, 457] on button "Confirm" at bounding box center [876, 437] width 184 height 39
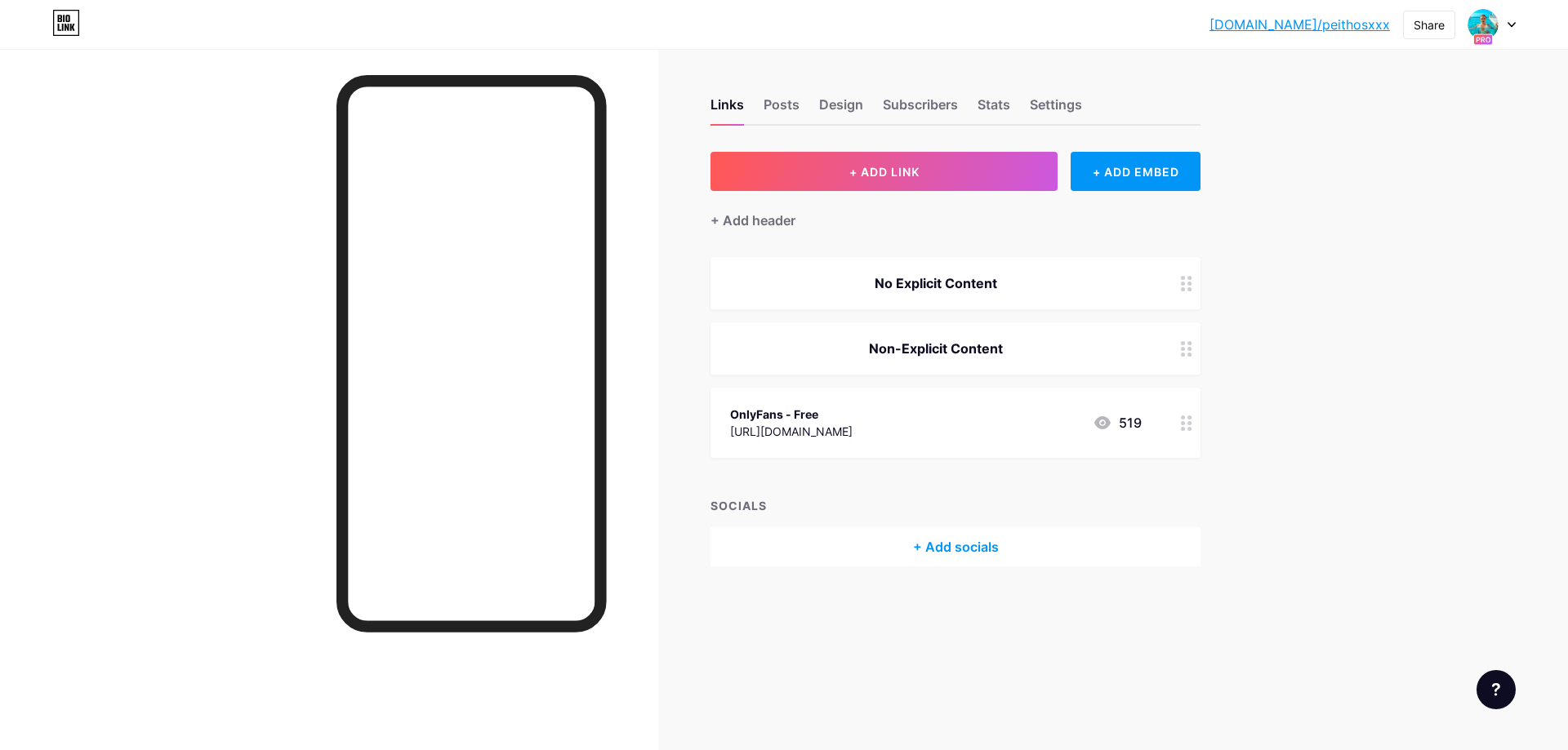
click at [1187, 426] on icon at bounding box center [1187, 424] width 12 height 16
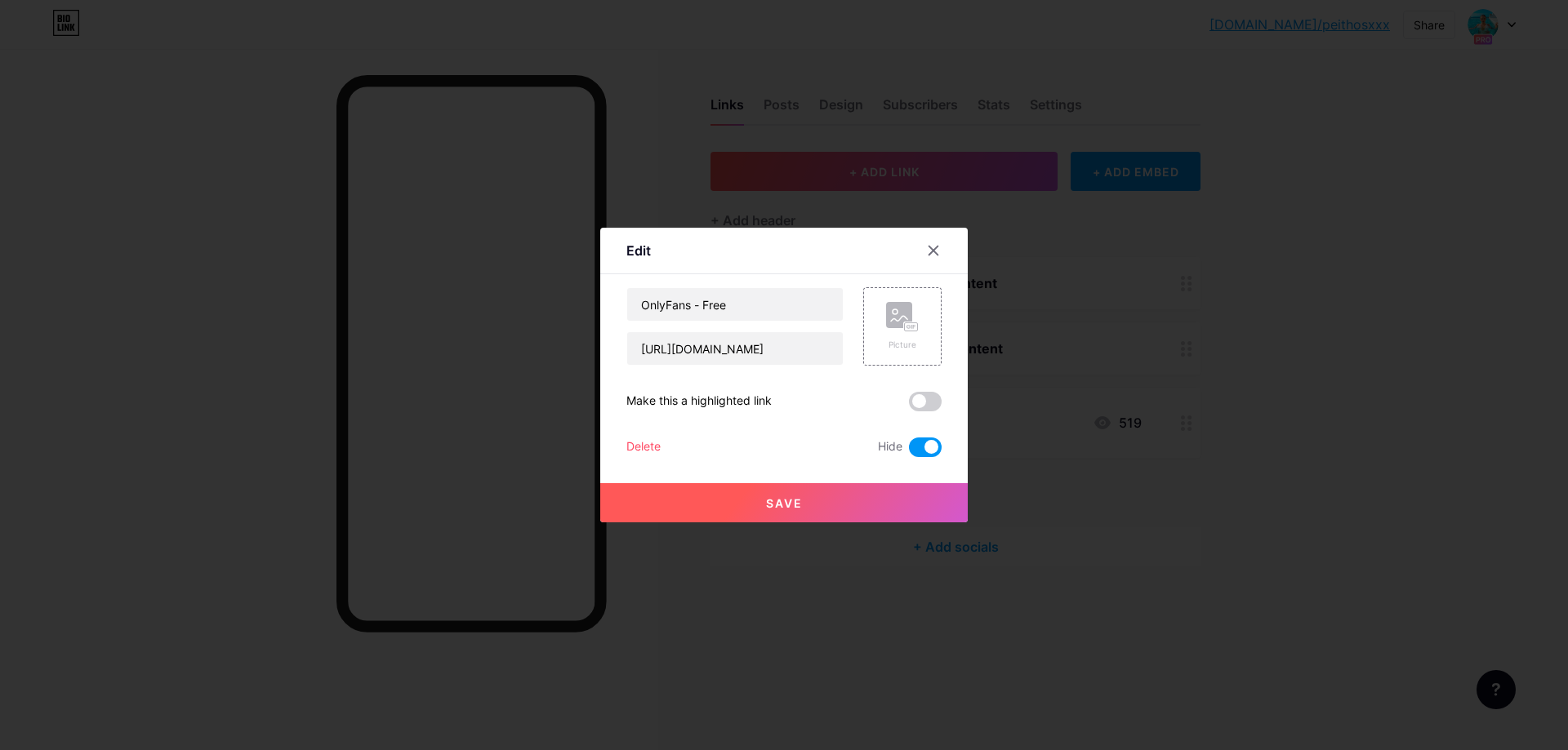
click at [649, 451] on div "Delete" at bounding box center [643, 447] width 34 height 19
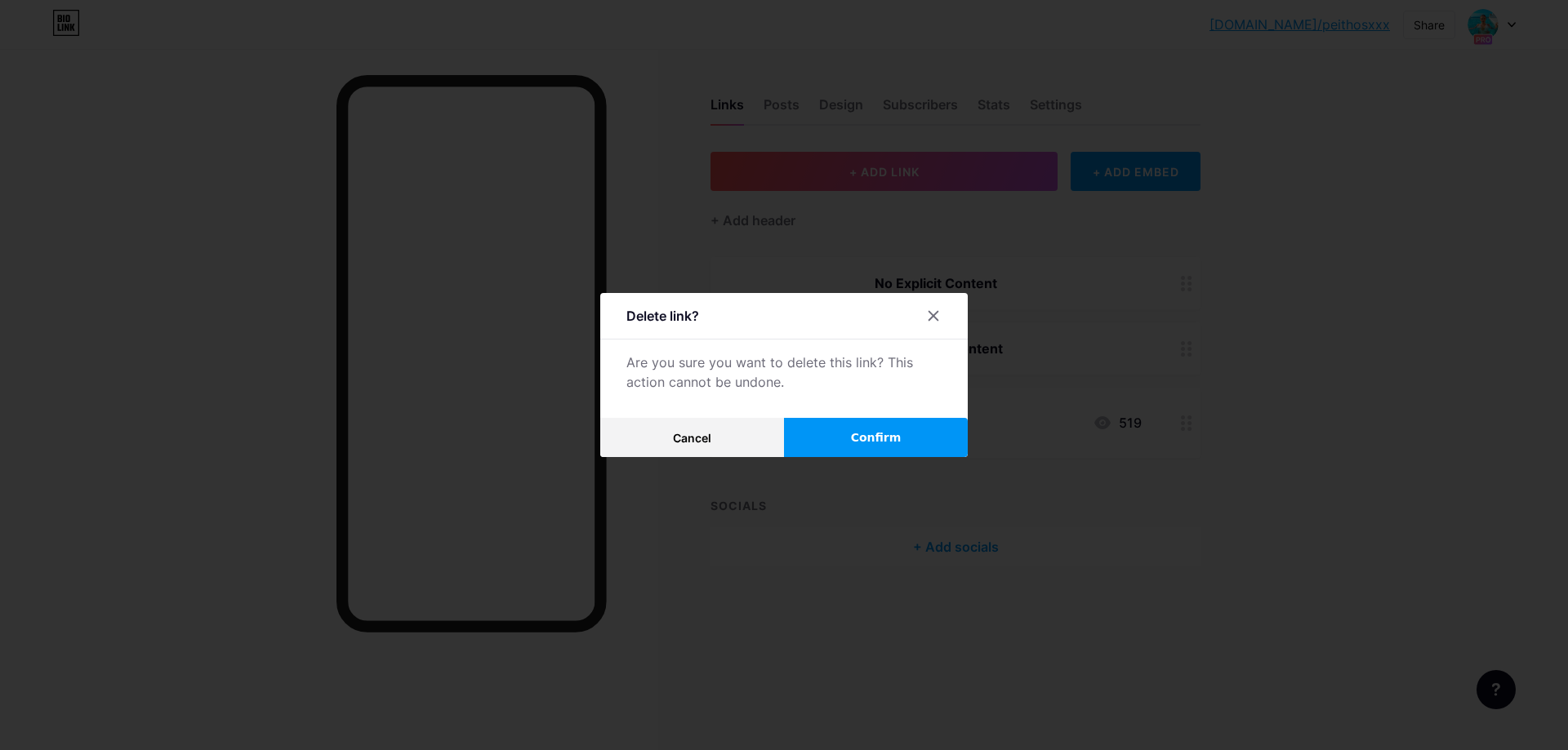
click at [861, 433] on span "Confirm" at bounding box center [877, 438] width 51 height 17
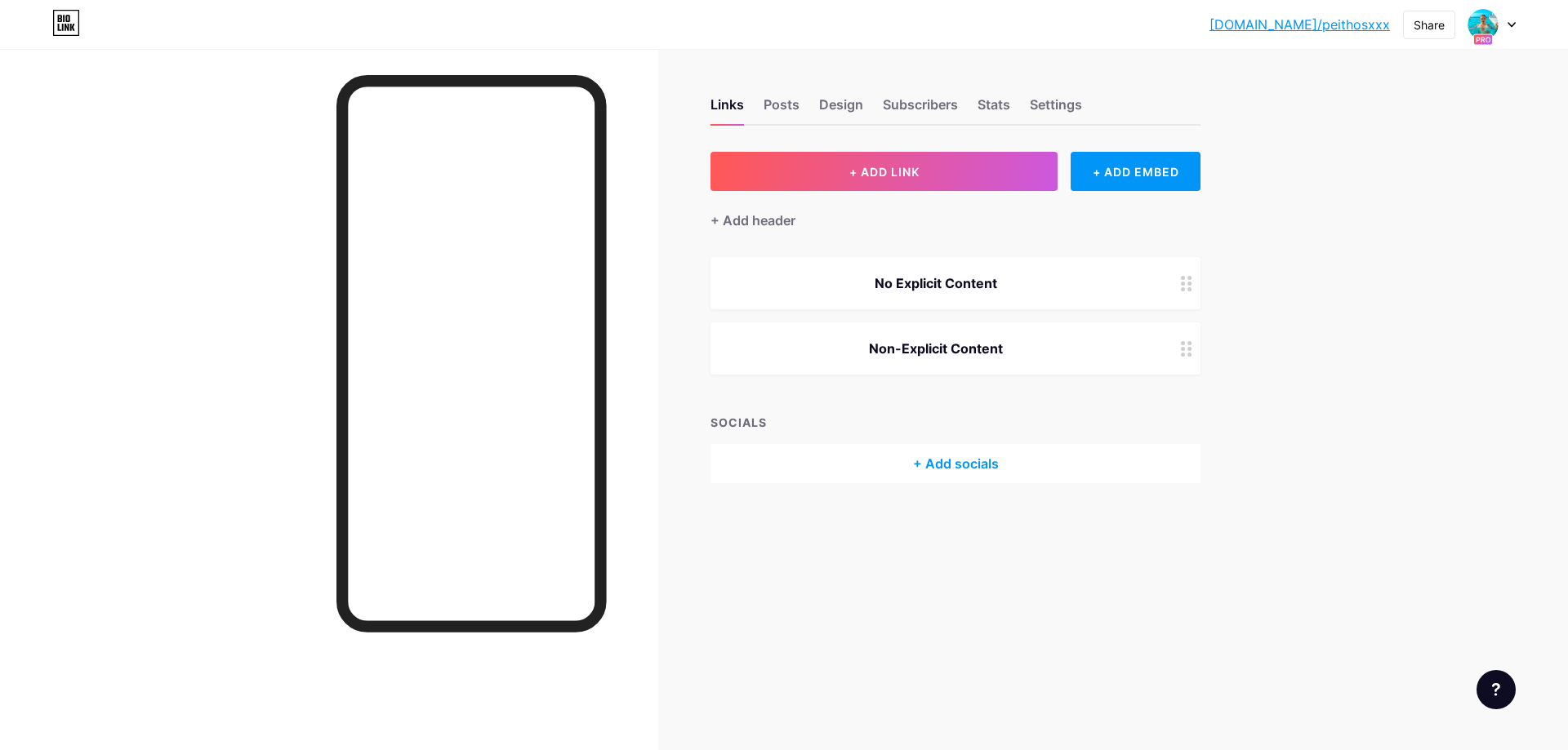
click at [1185, 349] on circle at bounding box center [1183, 349] width 4 height 4
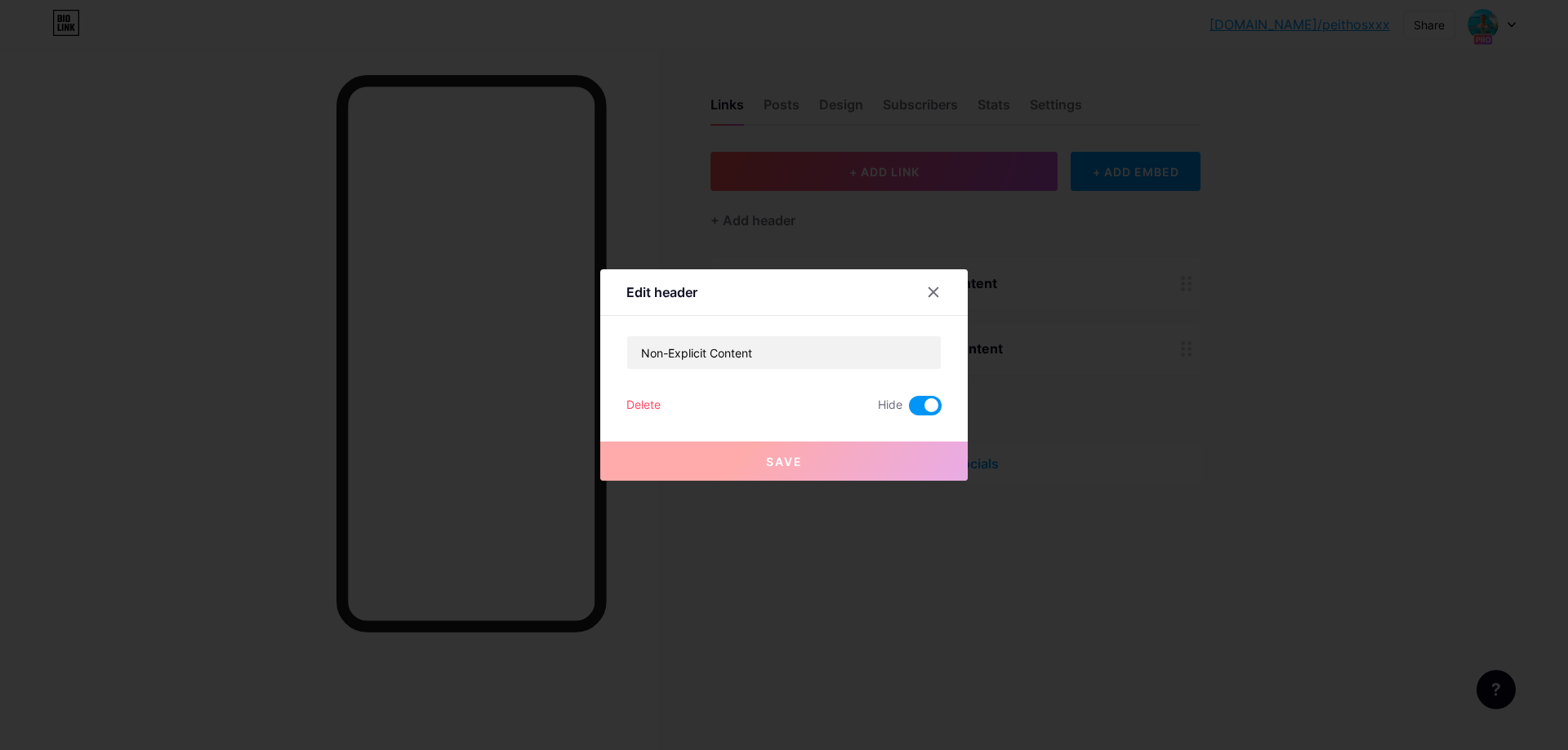
click at [661, 408] on div "Delete Hide" at bounding box center [784, 406] width 315 height 19
click at [641, 402] on div "Delete" at bounding box center [643, 406] width 34 height 19
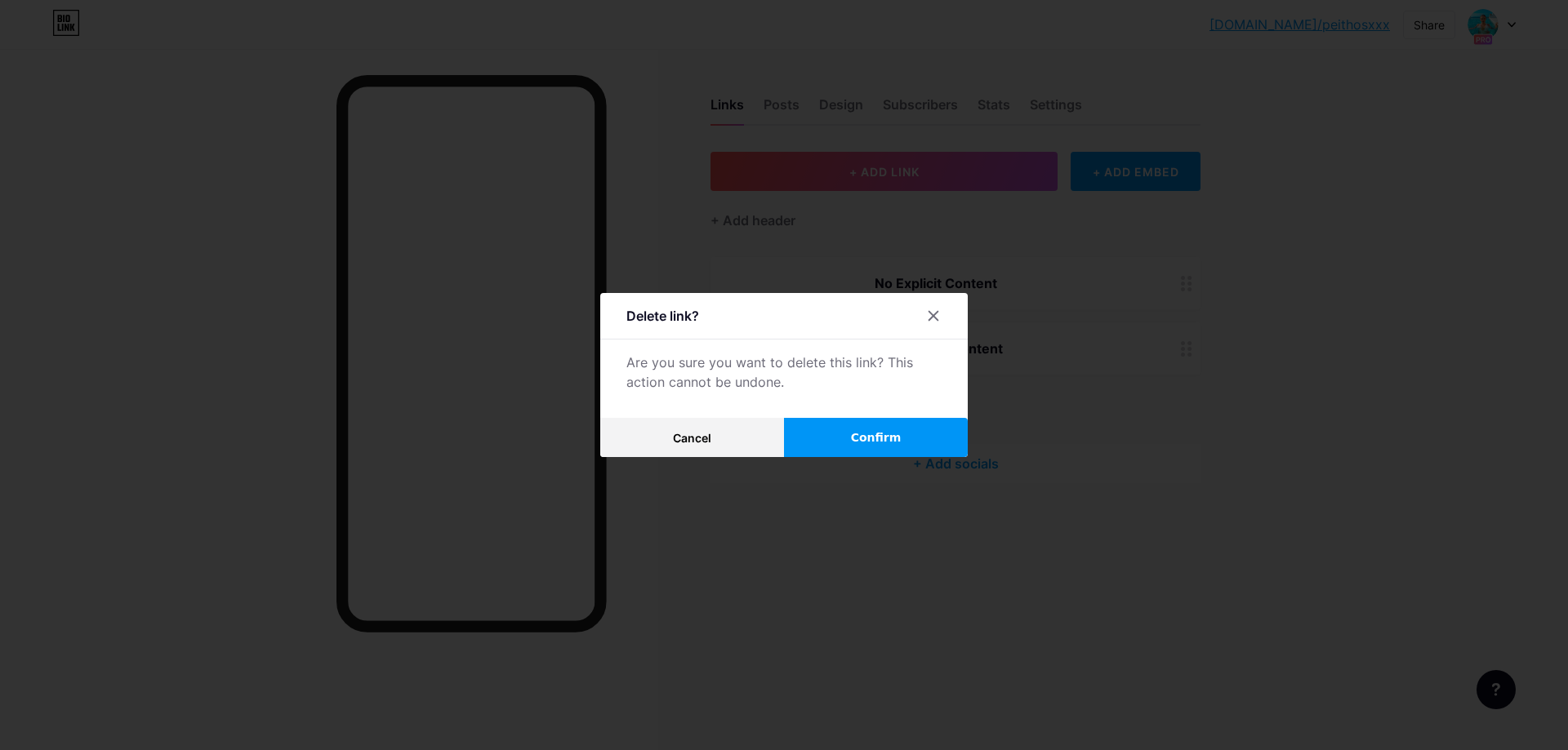
click at [867, 430] on span "Confirm" at bounding box center [877, 438] width 51 height 17
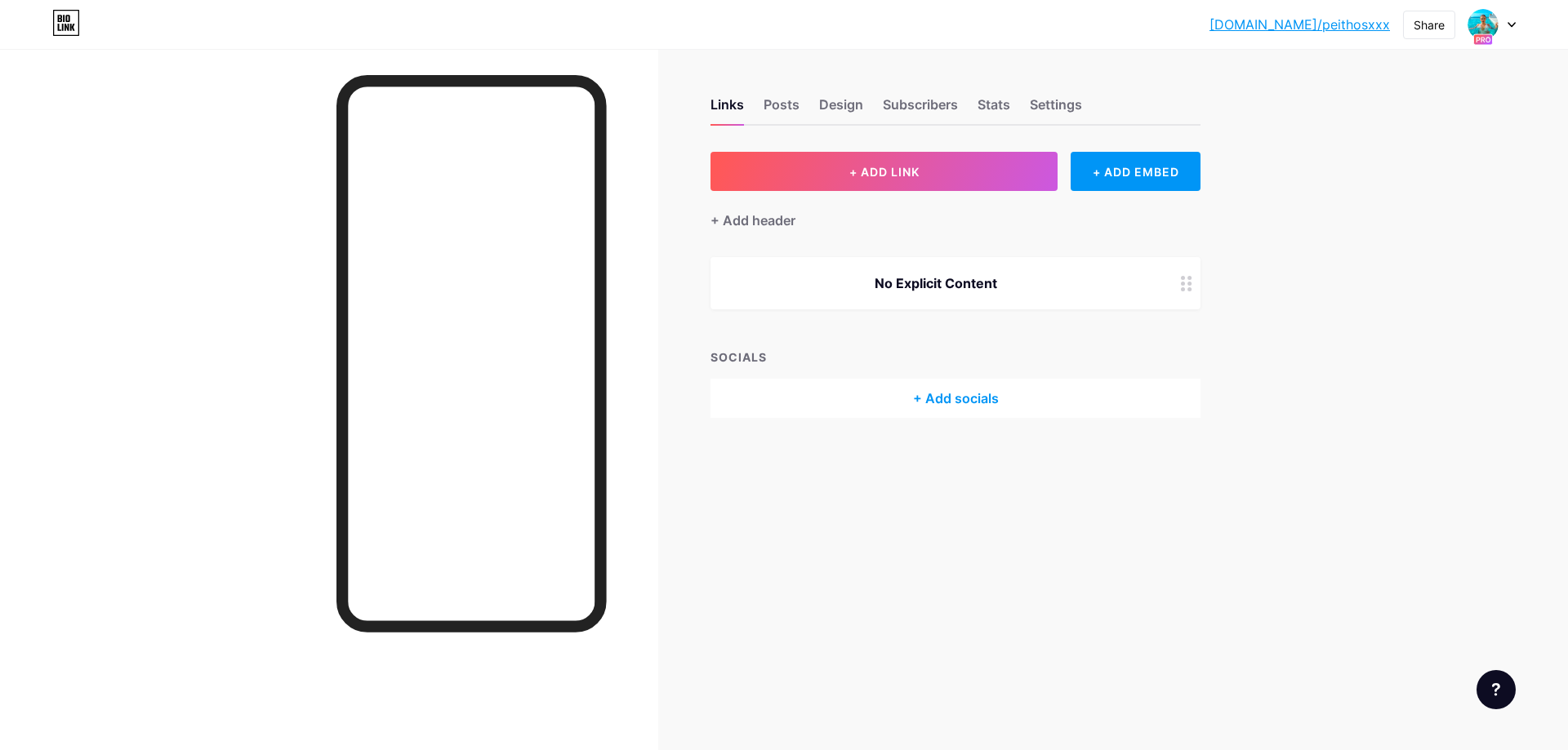
drag, startPoint x: 658, startPoint y: 0, endPoint x: 390, endPoint y: 28, distance: 269.5
click at [390, 28] on div "[DOMAIN_NAME]/peitho... [DOMAIN_NAME]/peithosxxx Share Switch accounts PeithosX…" at bounding box center [784, 24] width 1568 height 29
